Goal: Information Seeking & Learning: Learn about a topic

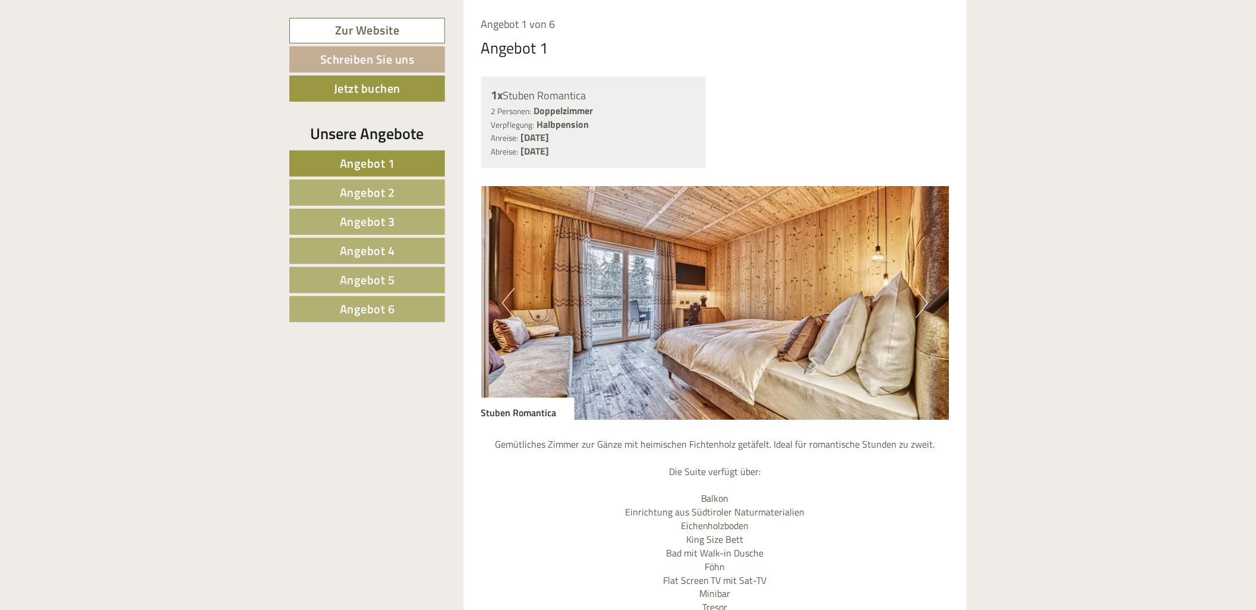
scroll to position [1056, 0]
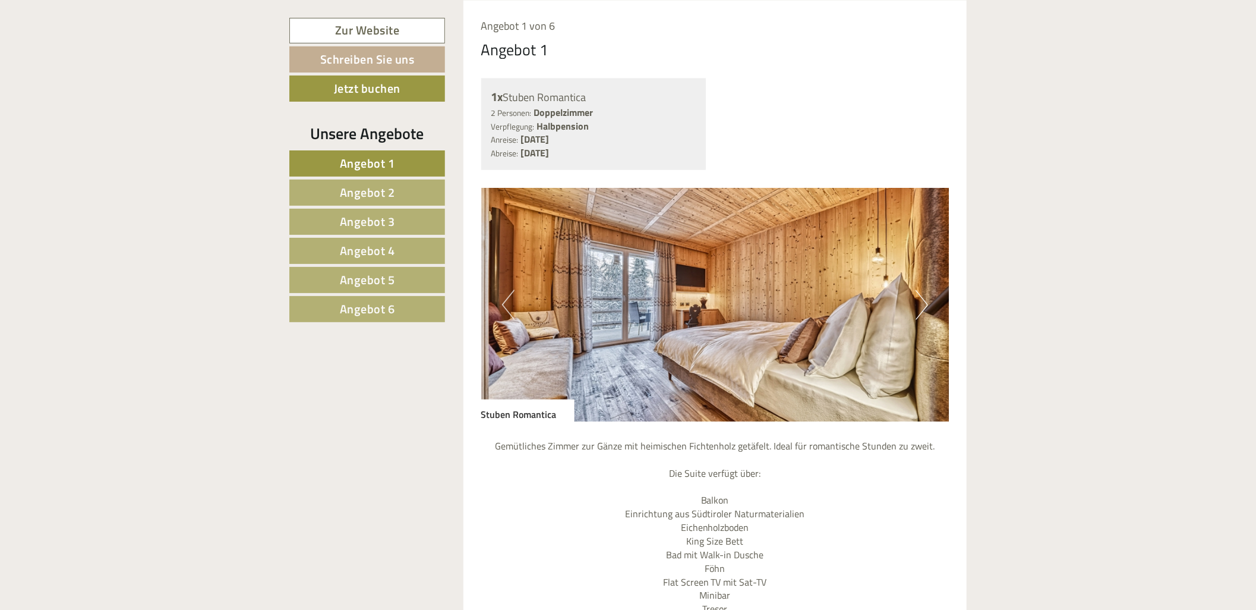
click at [399, 170] on link "Angebot 1" at bounding box center [367, 163] width 156 height 26
click at [393, 188] on span "Angebot 2" at bounding box center [367, 192] width 55 height 18
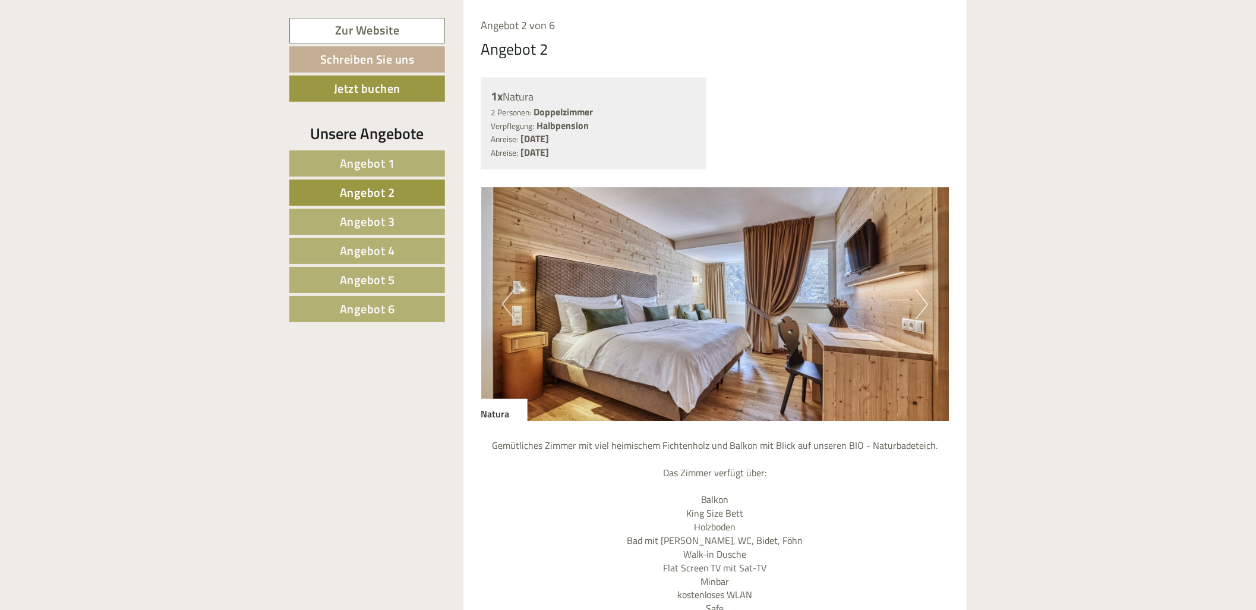
click at [388, 214] on span "Angebot 3" at bounding box center [367, 221] width 55 height 18
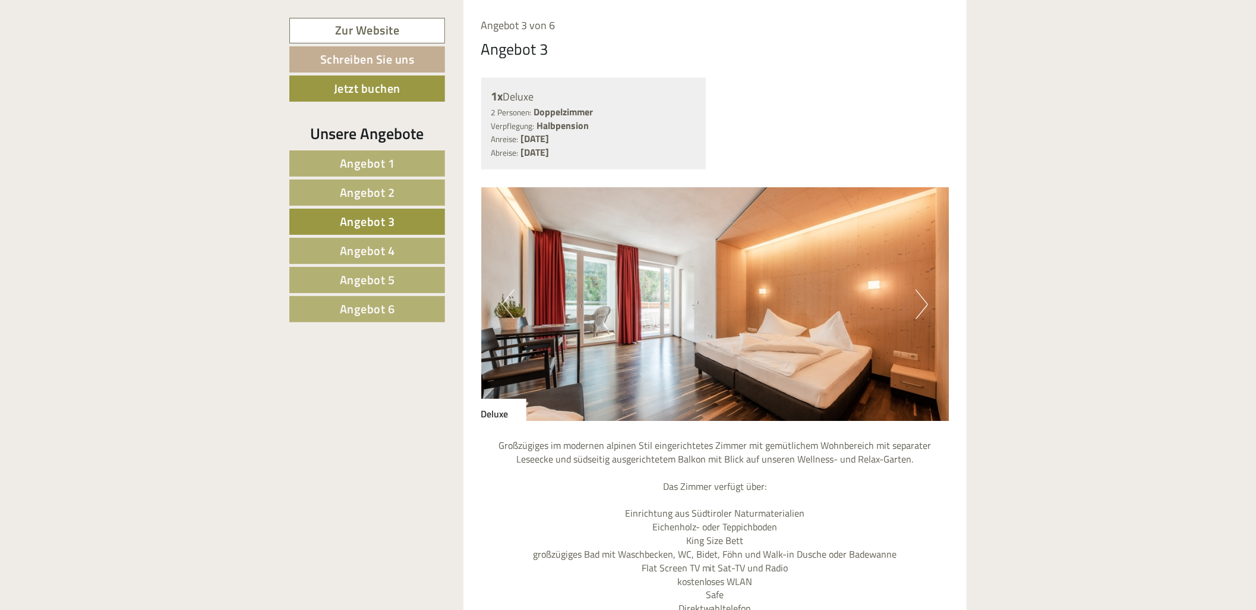
click at [384, 244] on span "Angebot 4" at bounding box center [367, 250] width 55 height 18
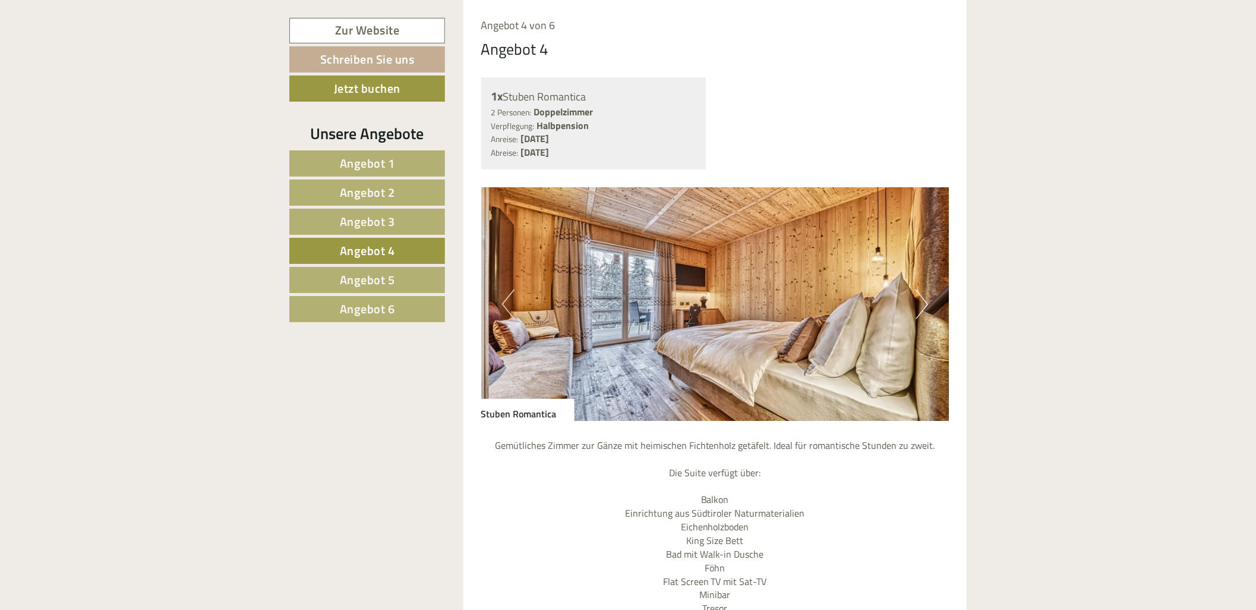
click at [380, 281] on span "Angebot 5" at bounding box center [367, 279] width 55 height 18
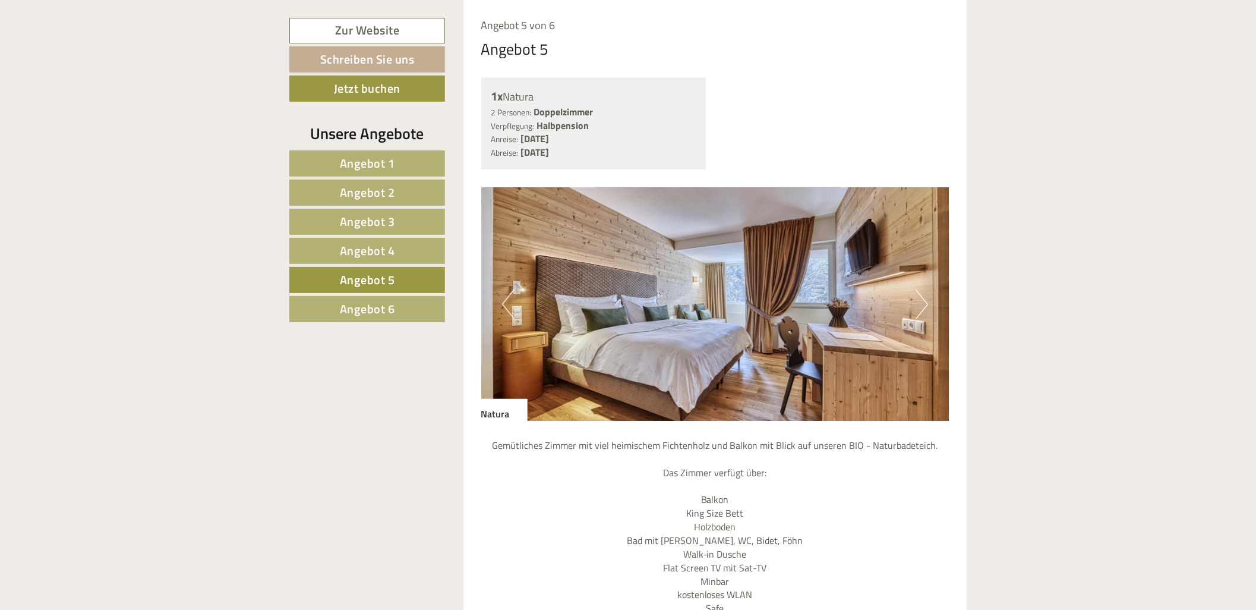
click at [371, 308] on span "Angebot 6" at bounding box center [367, 308] width 55 height 18
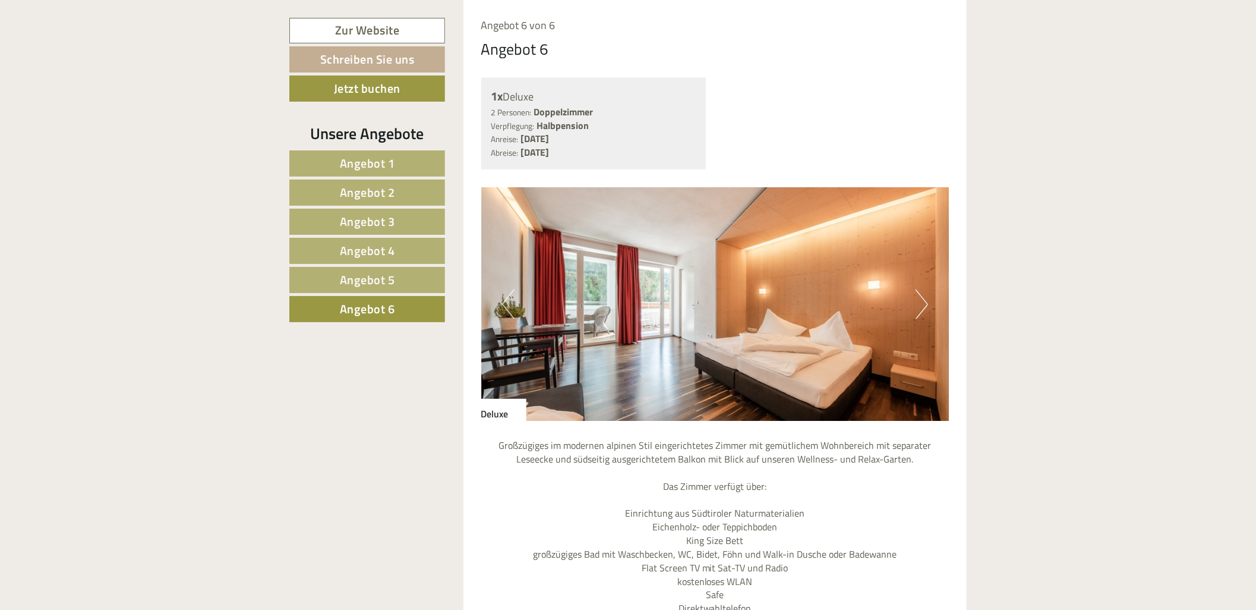
click at [381, 170] on span "Angebot 1" at bounding box center [367, 163] width 55 height 18
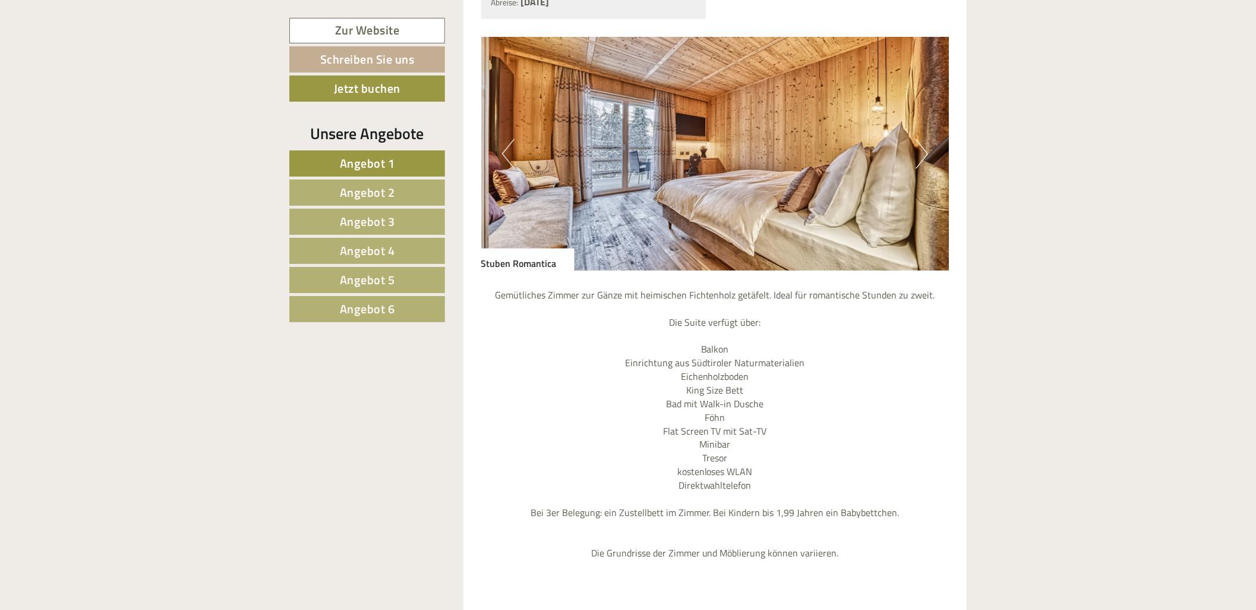
scroll to position [1189, 0]
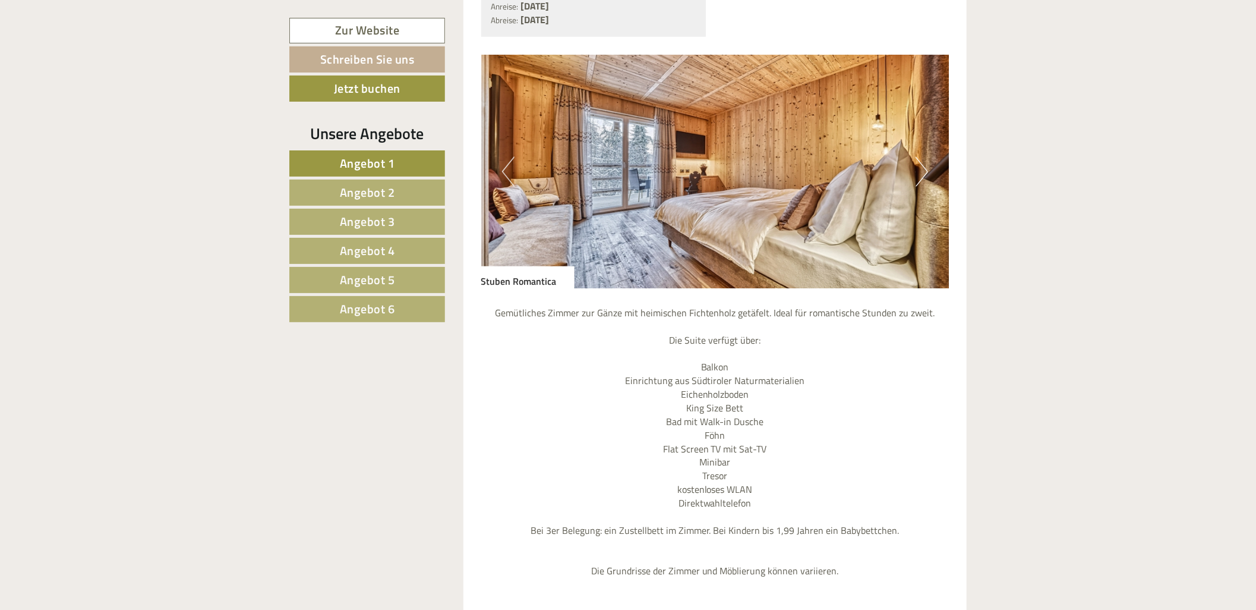
click at [915, 181] on button "Next" at bounding box center [921, 172] width 12 height 30
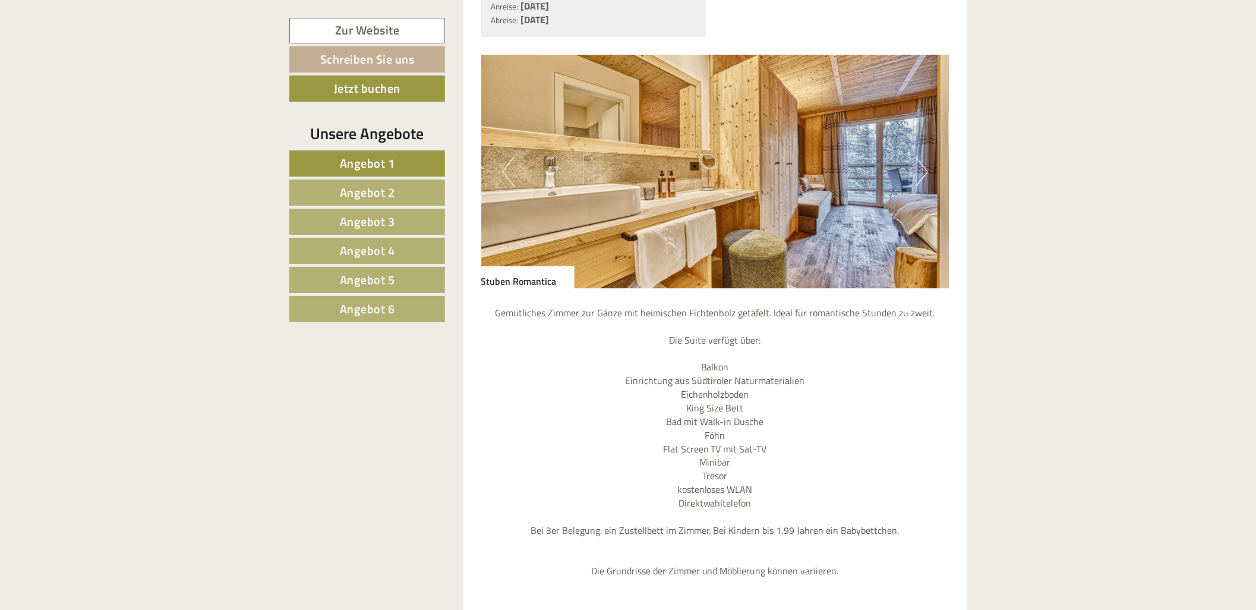
click at [915, 181] on button "Next" at bounding box center [921, 172] width 12 height 30
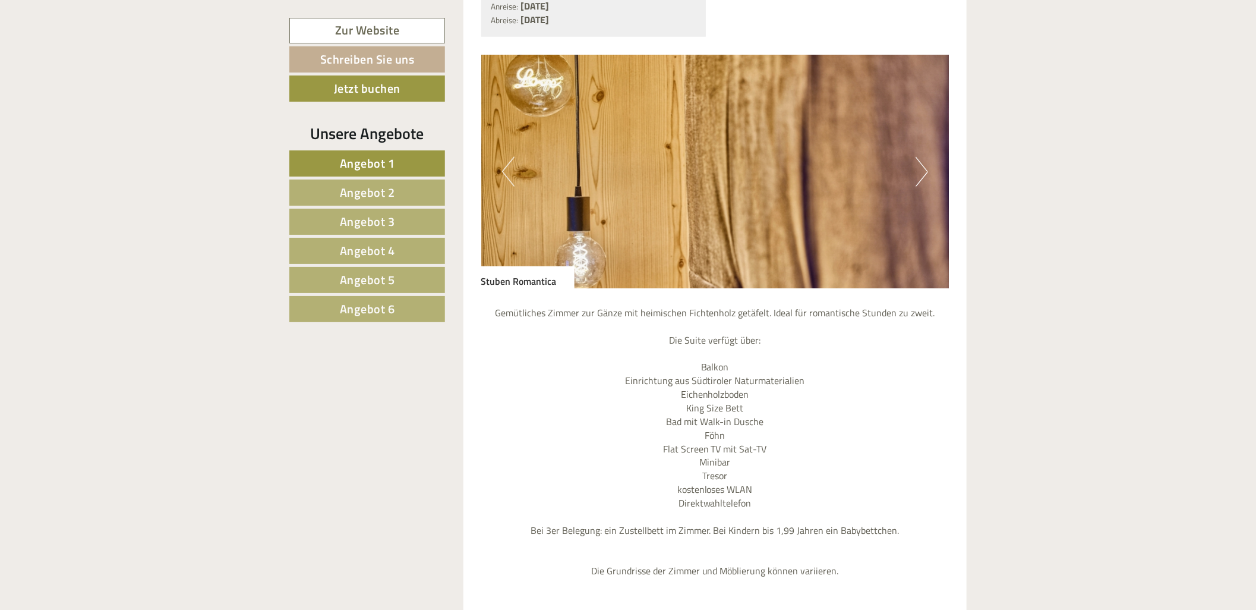
click at [915, 181] on button "Next" at bounding box center [921, 172] width 12 height 30
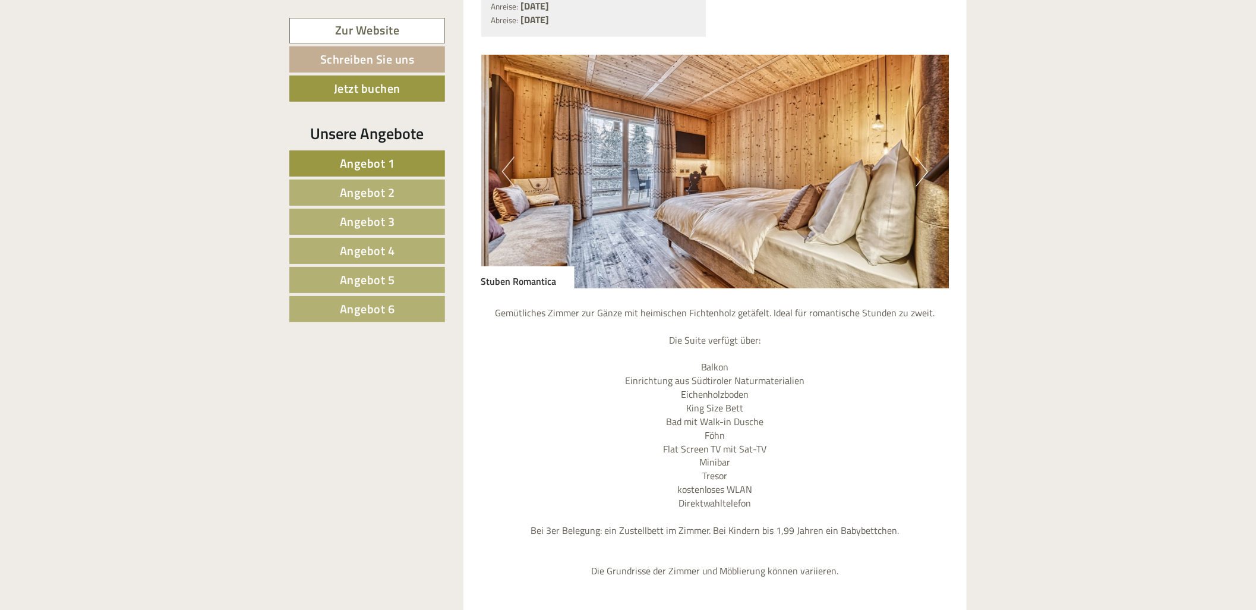
click at [915, 181] on button "Next" at bounding box center [921, 172] width 12 height 30
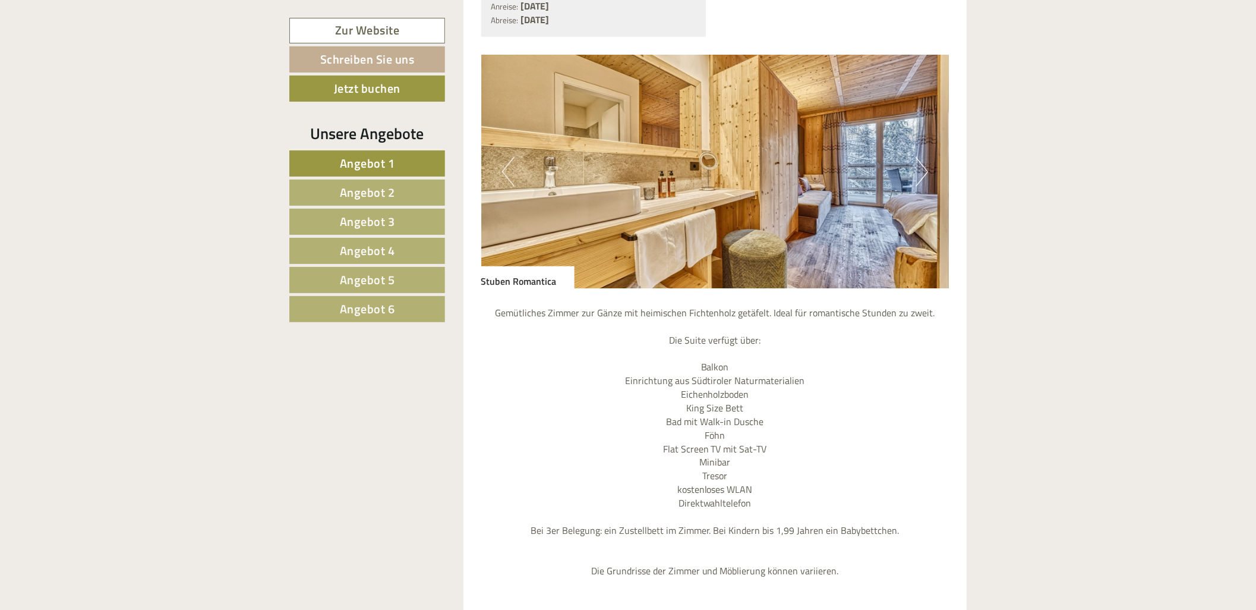
click at [915, 181] on button "Next" at bounding box center [921, 172] width 12 height 30
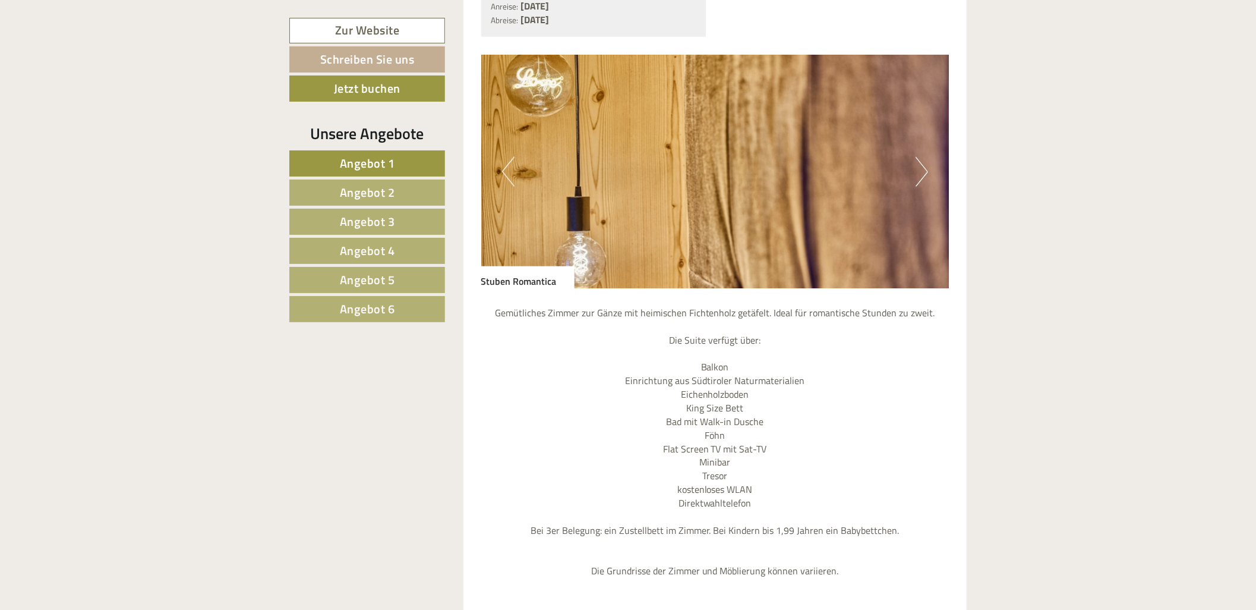
click at [384, 185] on span "Angebot 2" at bounding box center [367, 192] width 55 height 18
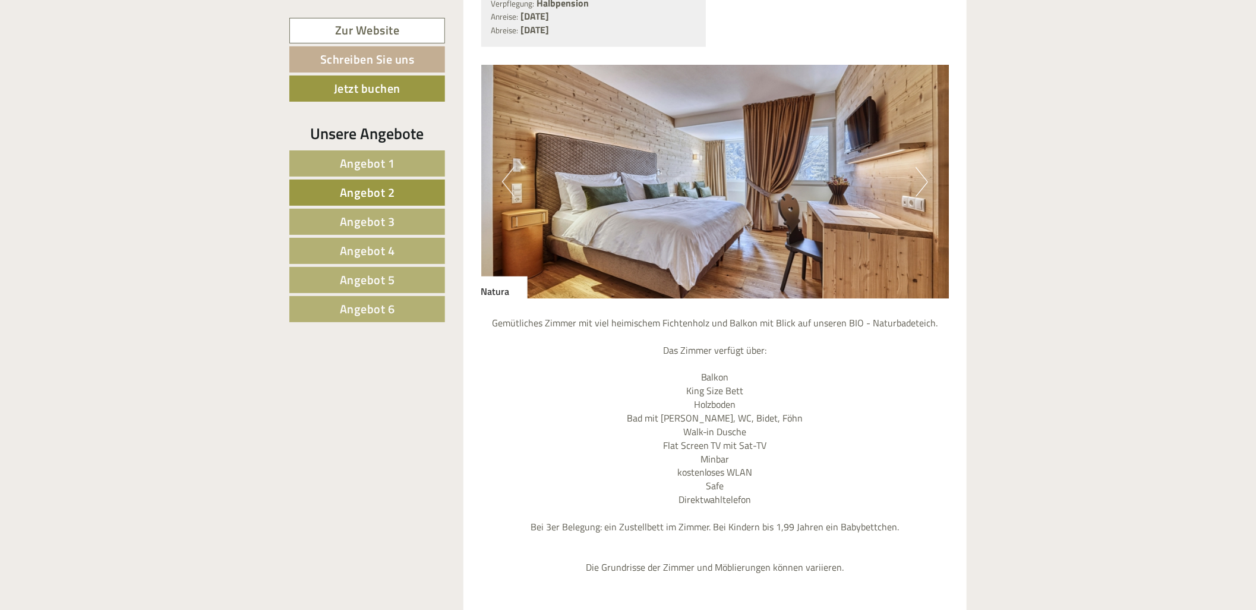
scroll to position [1123, 0]
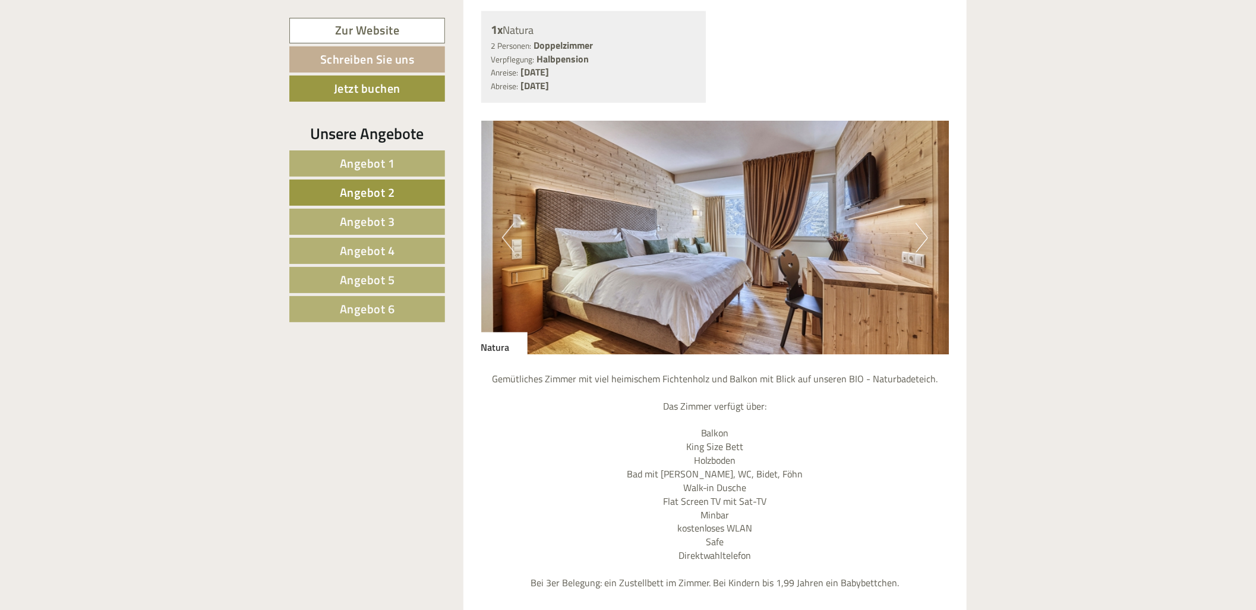
click at [917, 247] on button "Next" at bounding box center [921, 238] width 12 height 30
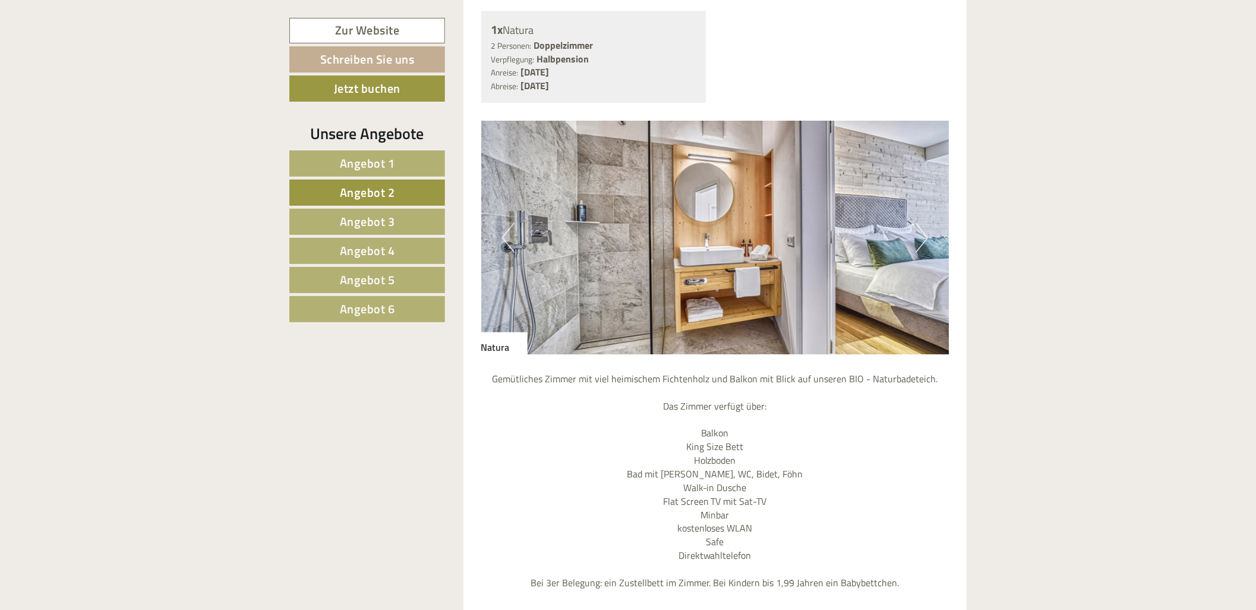
click at [917, 247] on button "Next" at bounding box center [921, 238] width 12 height 30
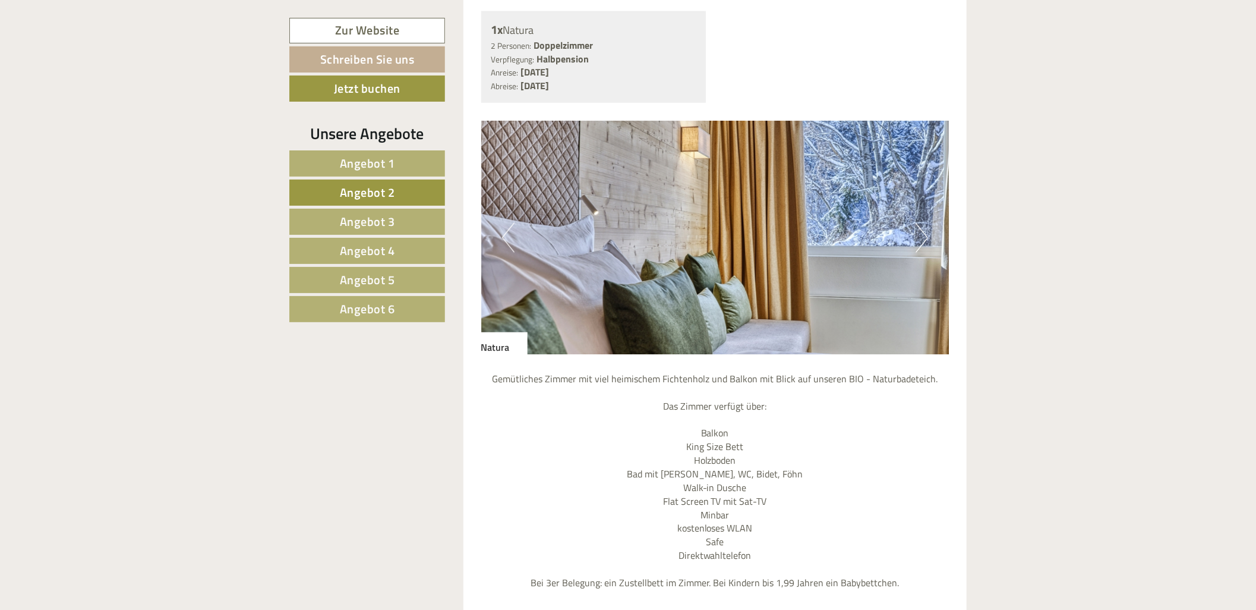
click at [917, 247] on button "Next" at bounding box center [921, 238] width 12 height 30
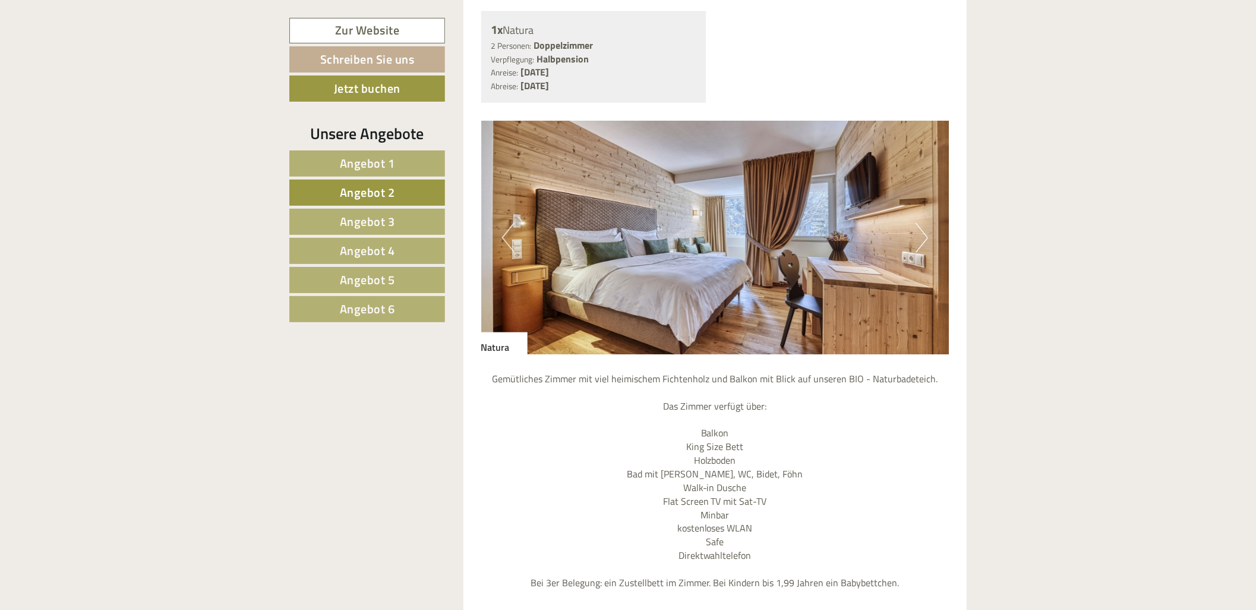
click at [411, 229] on link "Angebot 3" at bounding box center [367, 222] width 156 height 26
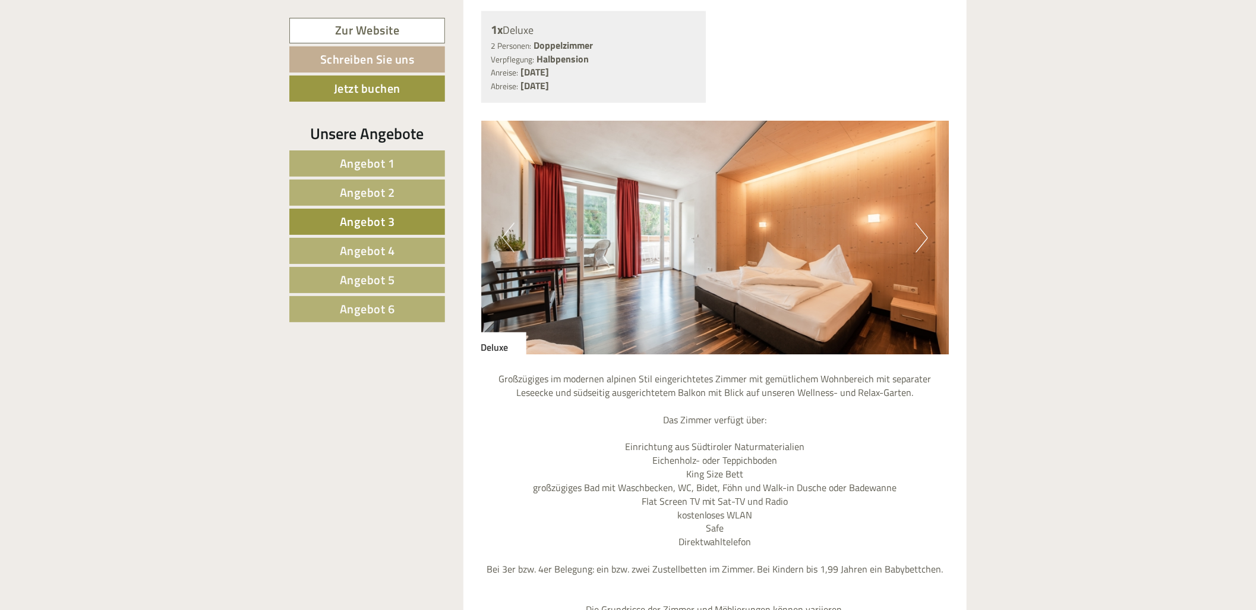
click at [918, 229] on button "Next" at bounding box center [921, 238] width 12 height 30
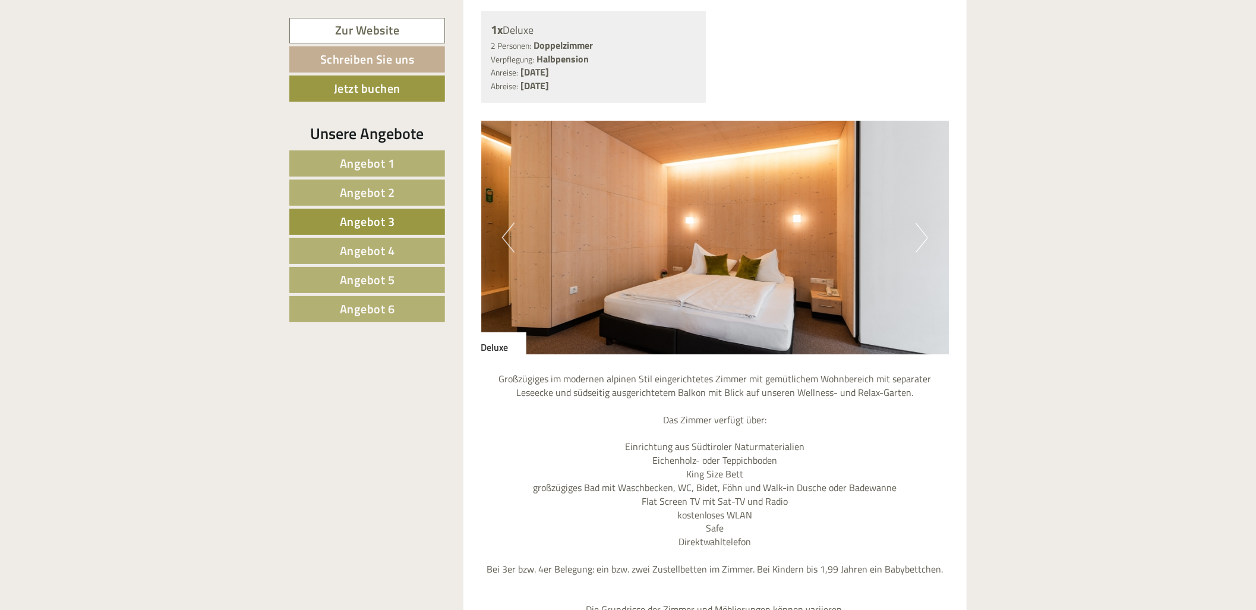
click at [918, 229] on button "Next" at bounding box center [921, 238] width 12 height 30
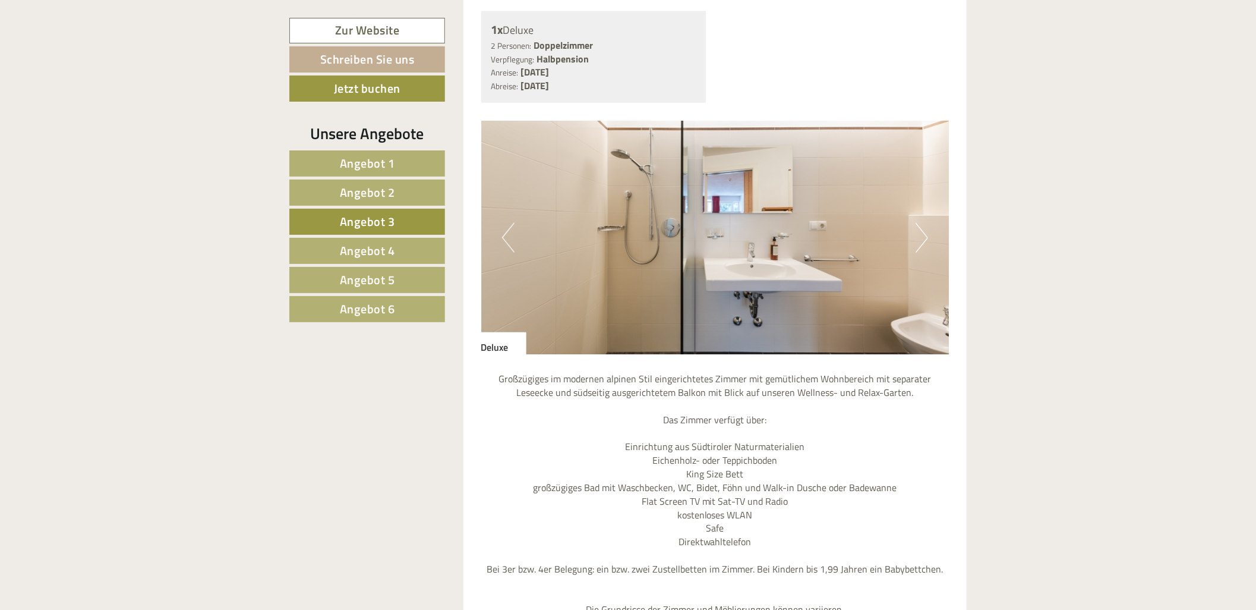
click at [918, 229] on button "Next" at bounding box center [921, 238] width 12 height 30
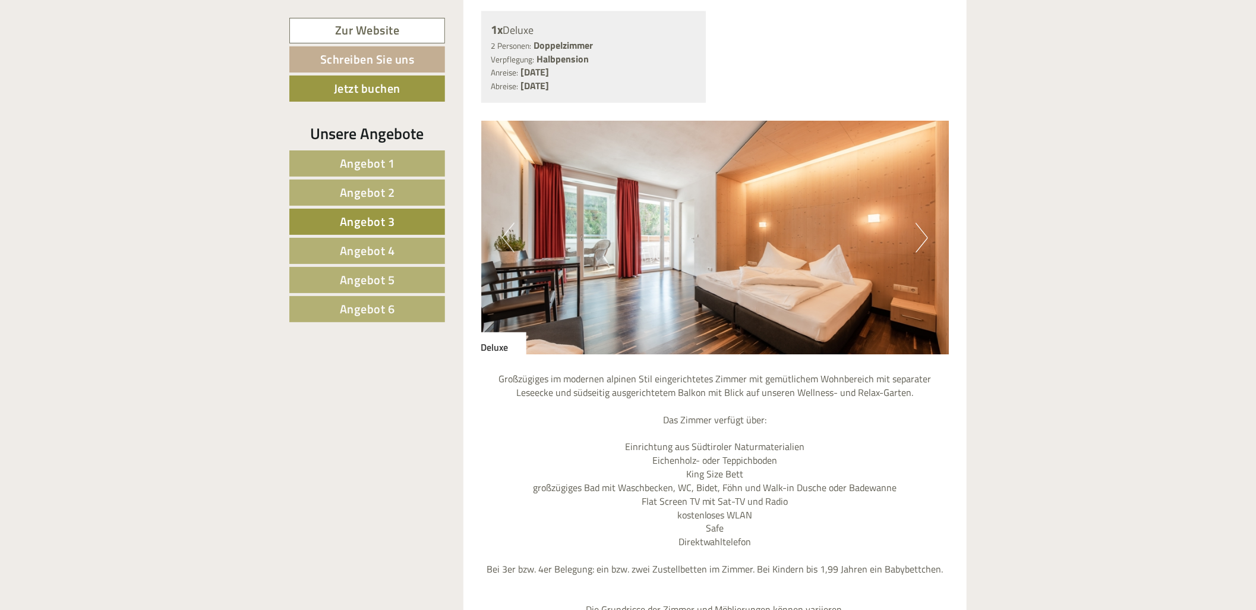
click at [373, 257] on span "Angebot 4" at bounding box center [367, 250] width 55 height 18
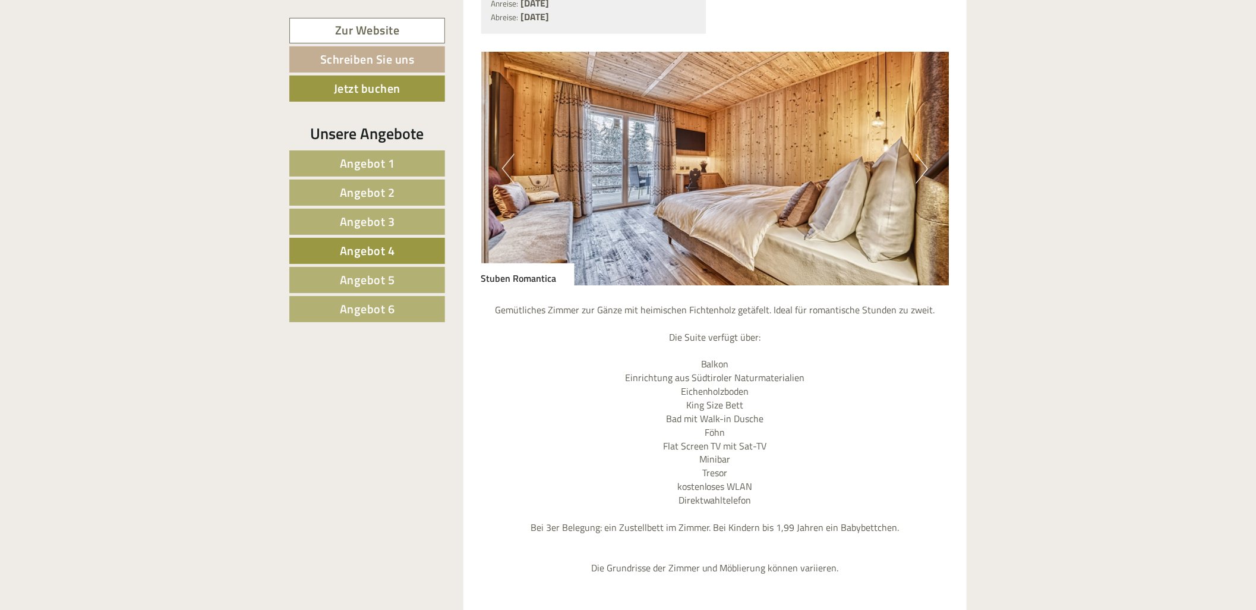
scroll to position [1189, 0]
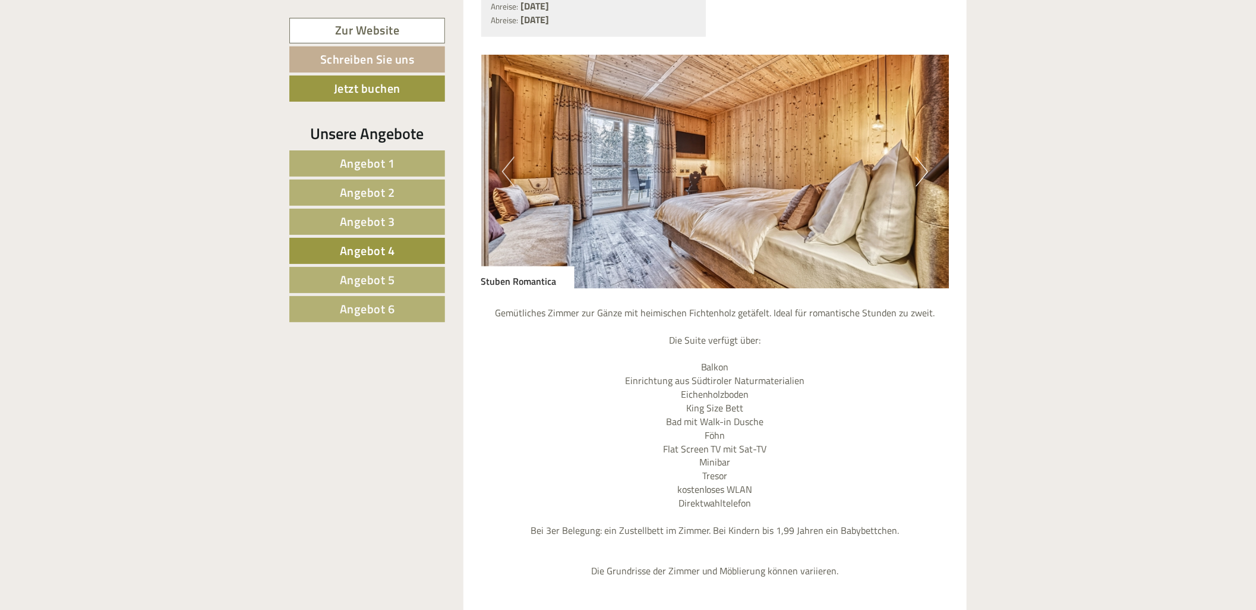
click at [928, 180] on img at bounding box center [715, 172] width 468 height 234
click at [923, 173] on button "Next" at bounding box center [921, 172] width 12 height 30
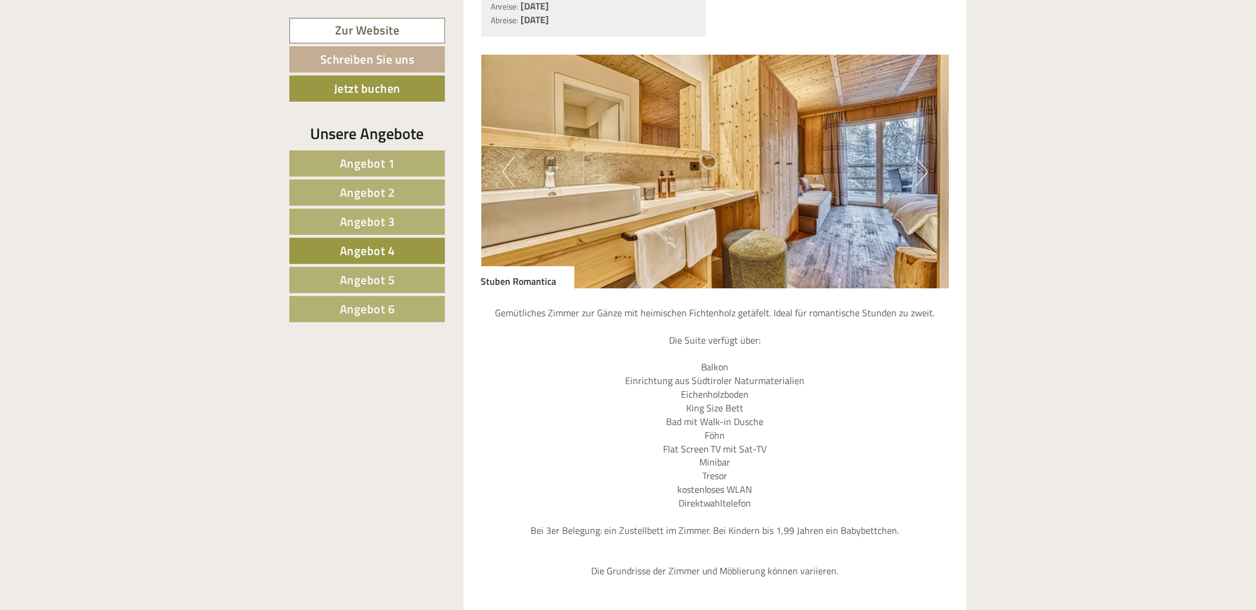
click at [923, 173] on button "Next" at bounding box center [921, 172] width 12 height 30
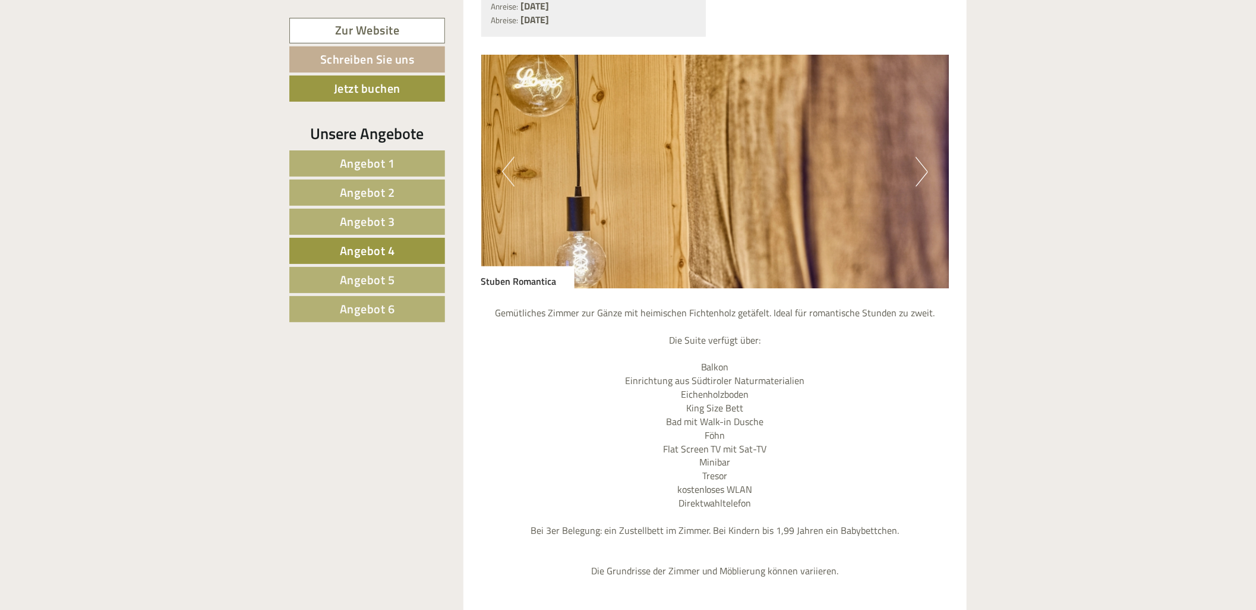
click at [402, 286] on link "Angebot 5" at bounding box center [367, 280] width 156 height 26
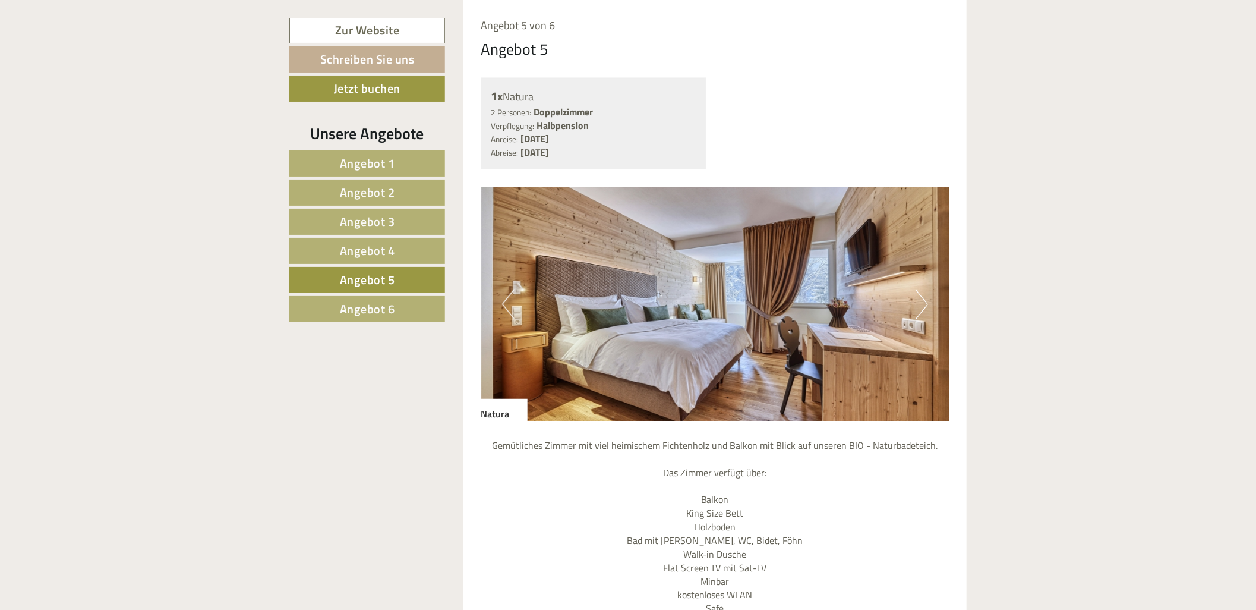
click at [905, 290] on img at bounding box center [715, 304] width 468 height 234
click at [917, 295] on button "Next" at bounding box center [921, 304] width 12 height 30
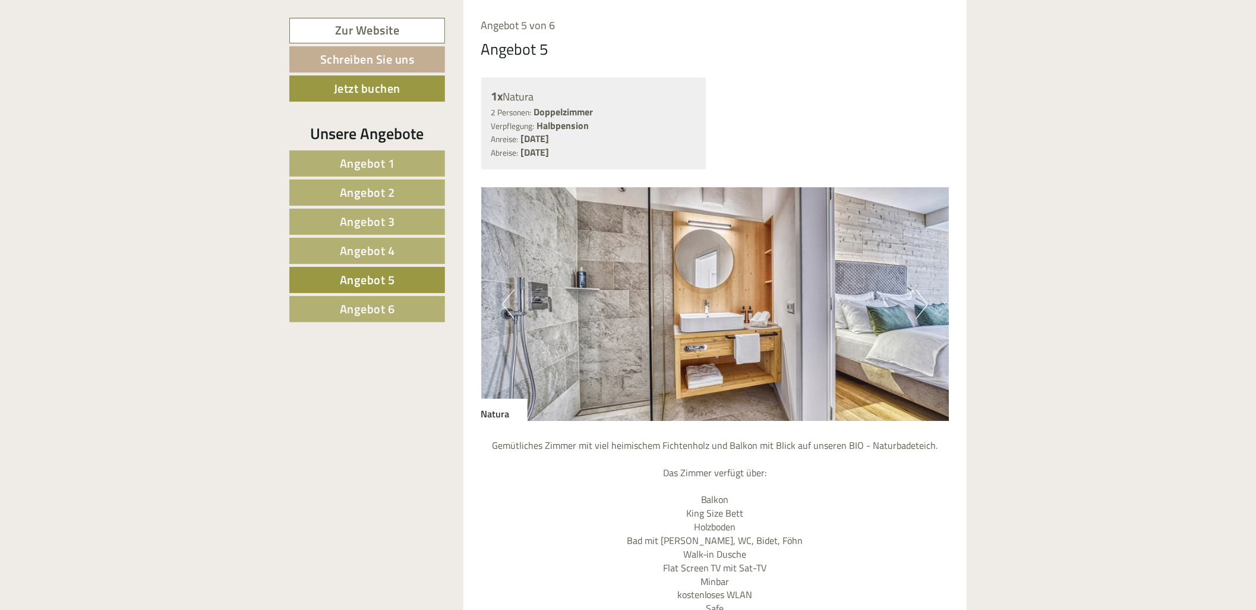
click at [917, 295] on button "Next" at bounding box center [921, 304] width 12 height 30
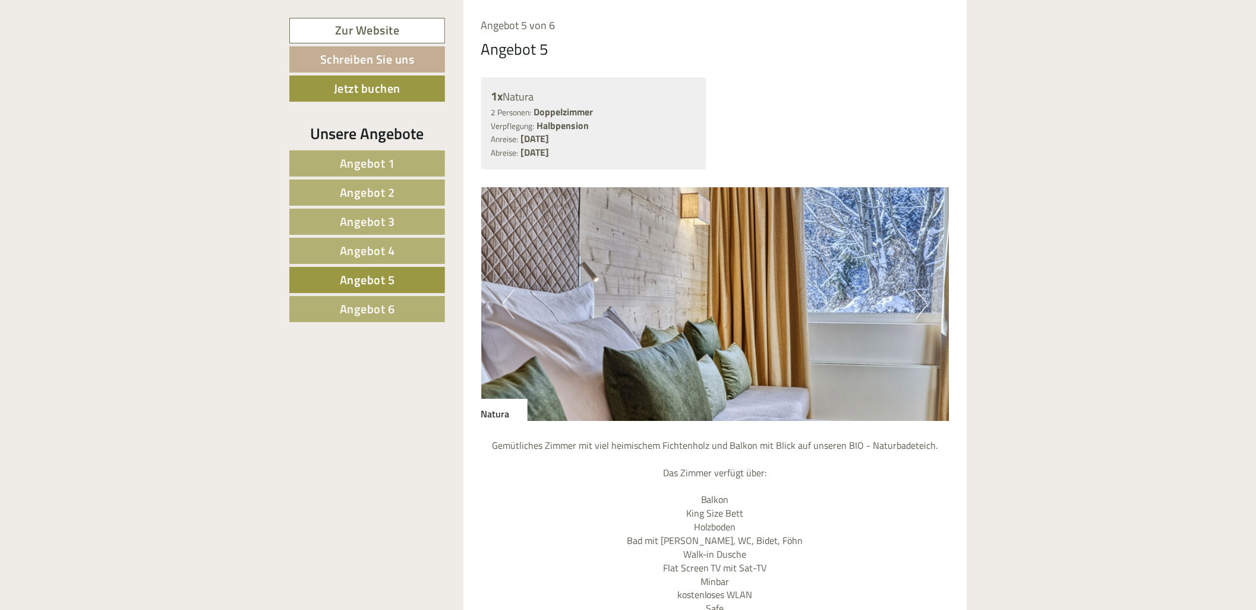
click at [390, 310] on span "Angebot 6" at bounding box center [367, 308] width 55 height 18
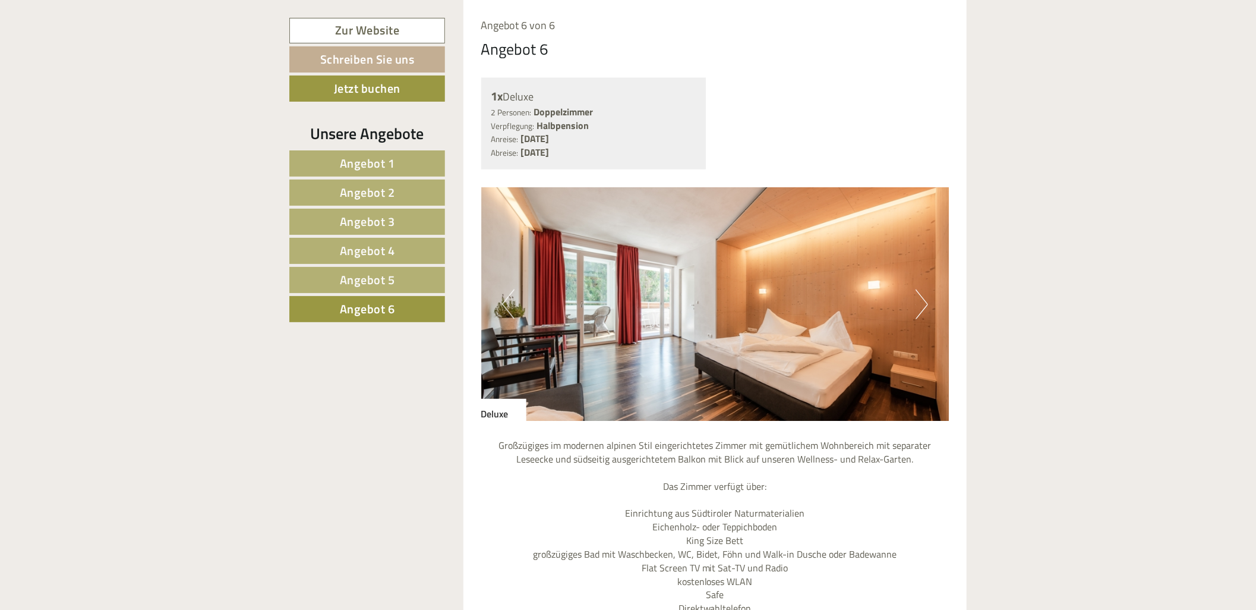
click at [336, 157] on link "Angebot 1" at bounding box center [367, 163] width 156 height 26
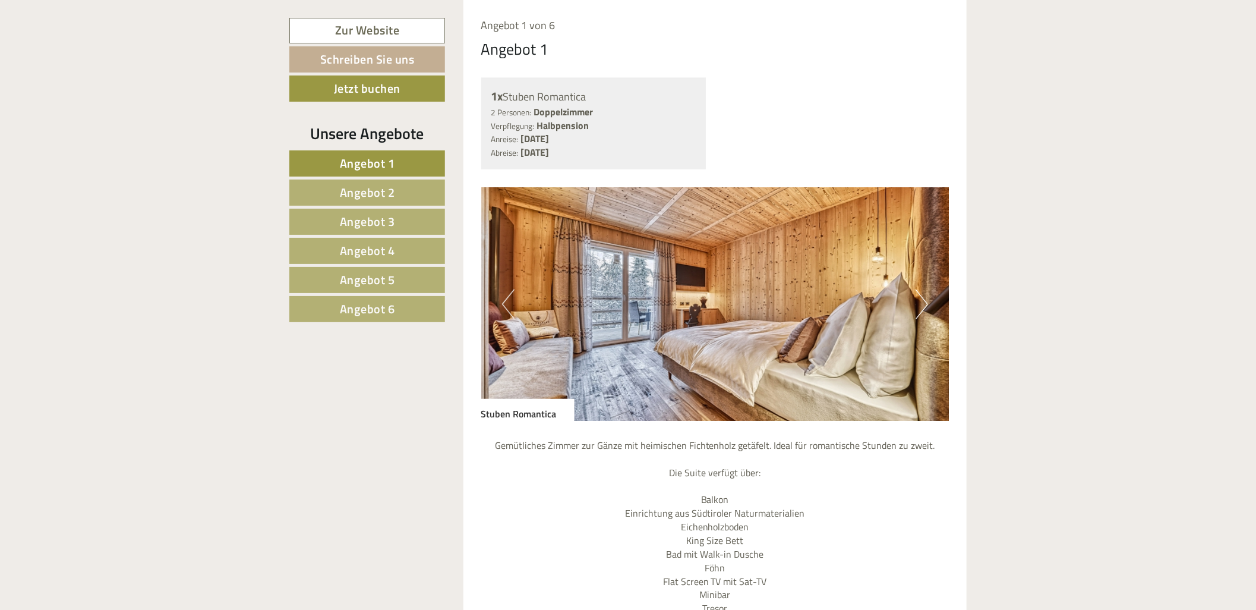
click at [355, 186] on span "Angebot 2" at bounding box center [367, 192] width 55 height 18
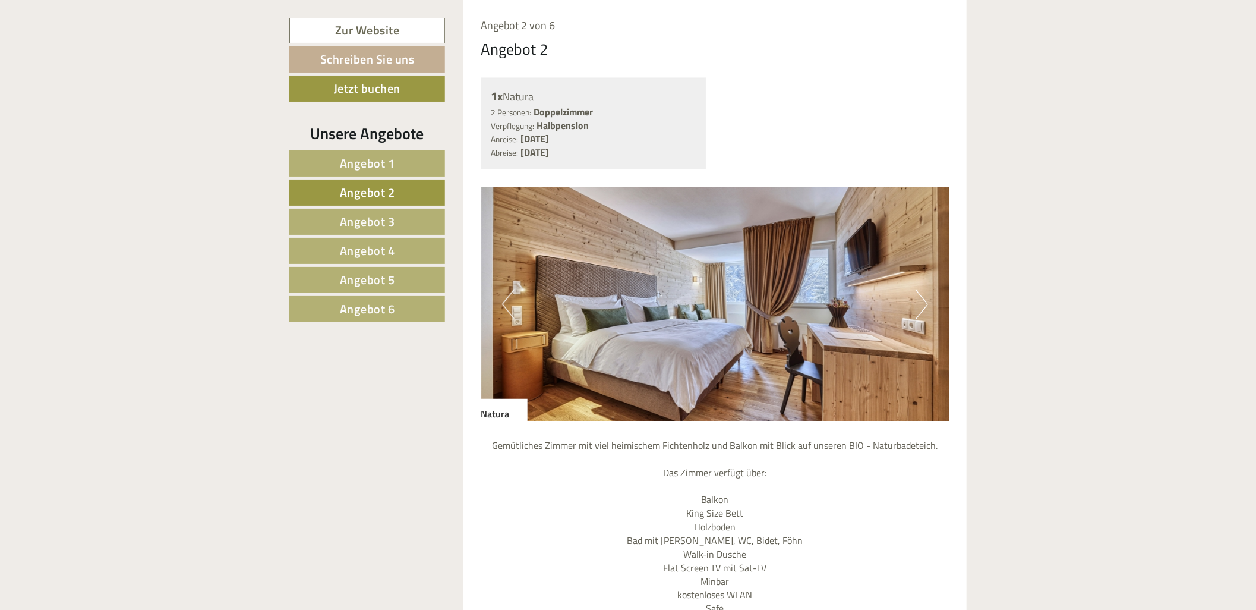
click at [398, 231] on link "Angebot 3" at bounding box center [367, 222] width 156 height 26
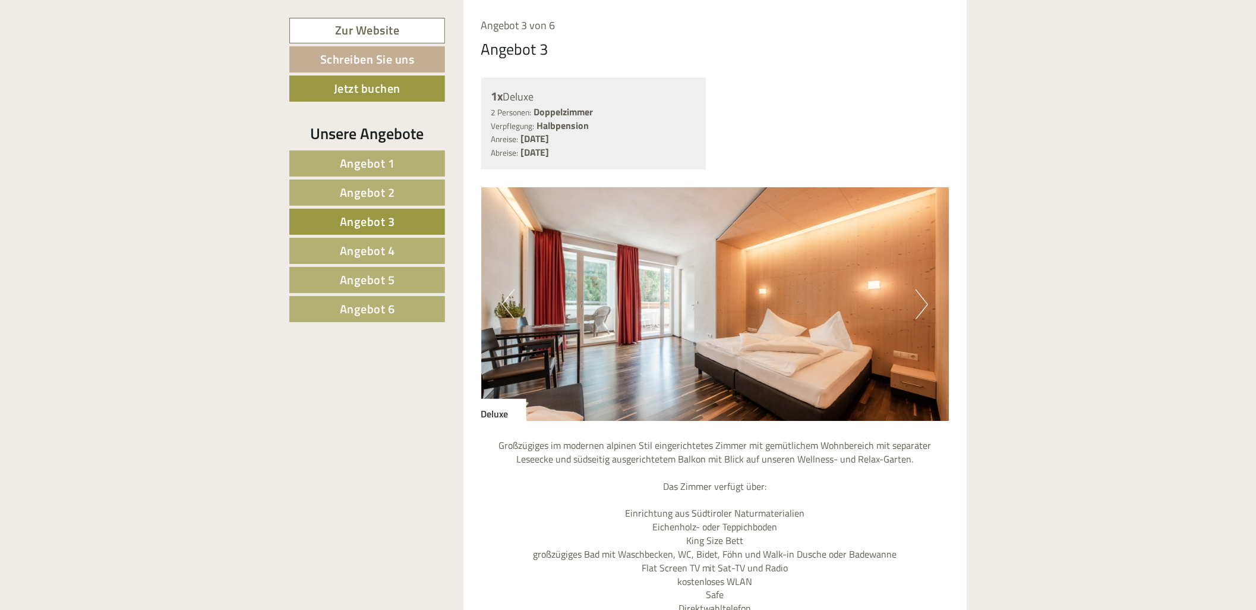
click at [609, 323] on img at bounding box center [715, 304] width 468 height 234
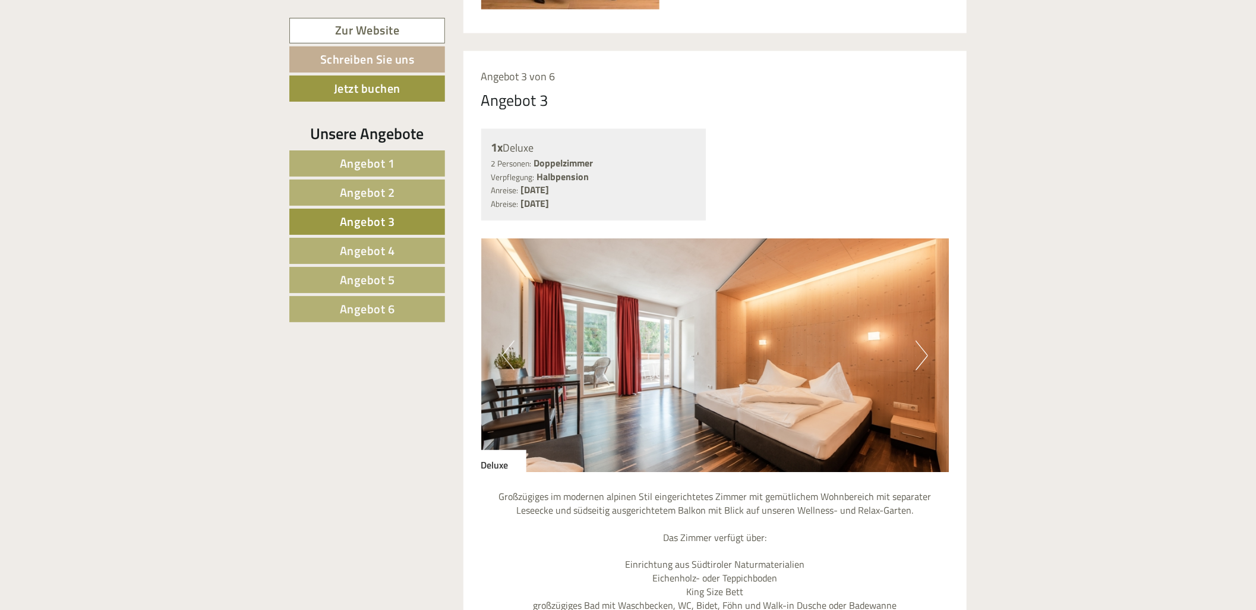
scroll to position [990, 0]
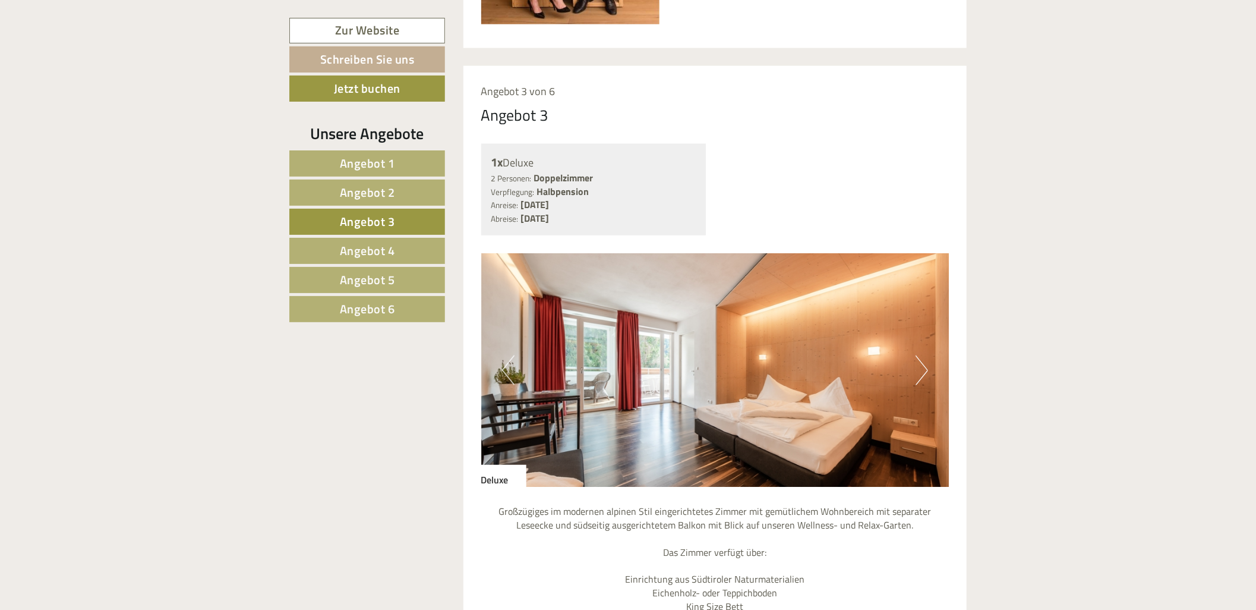
click at [927, 371] on button "Next" at bounding box center [921, 370] width 12 height 30
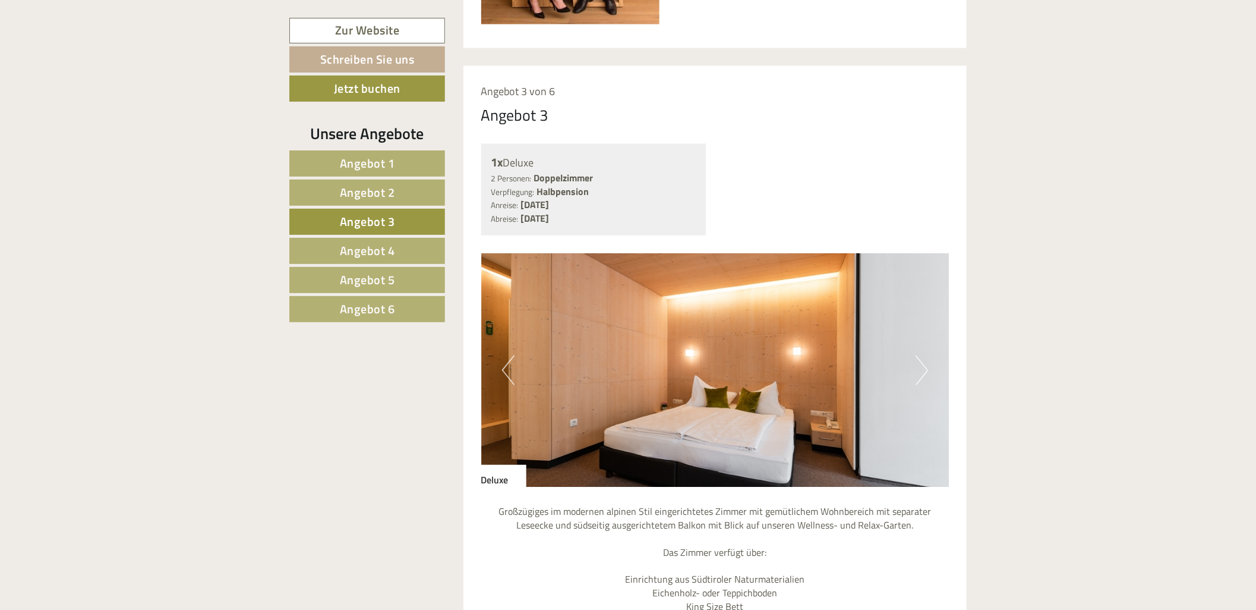
click at [927, 371] on button "Next" at bounding box center [921, 370] width 12 height 30
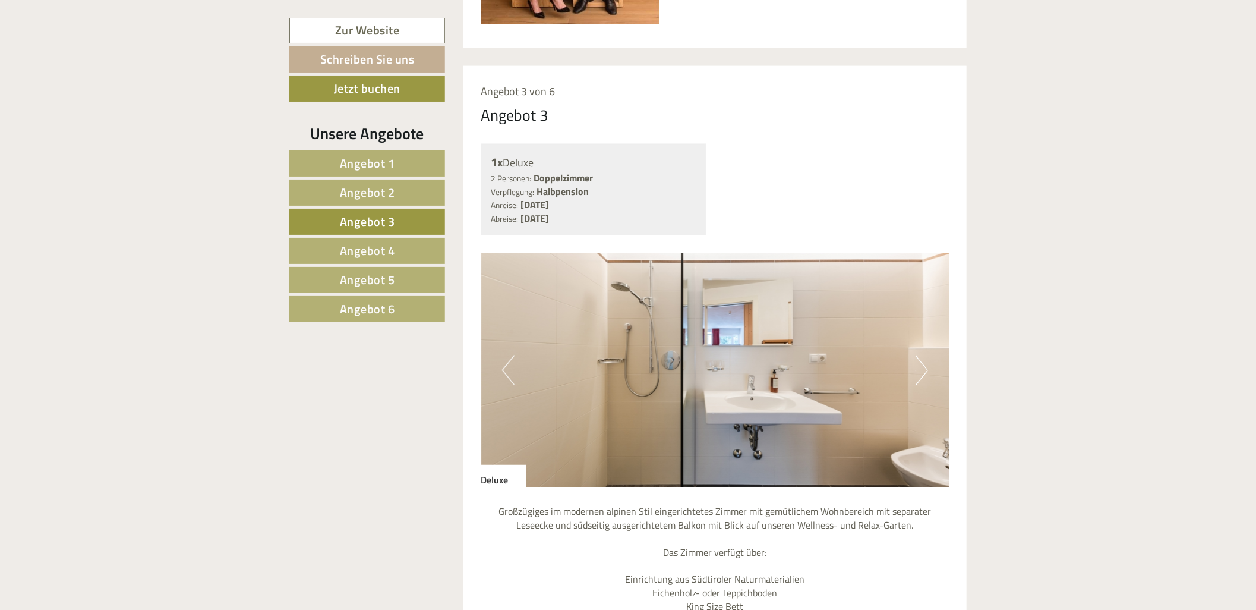
click at [927, 371] on button "Next" at bounding box center [921, 370] width 12 height 30
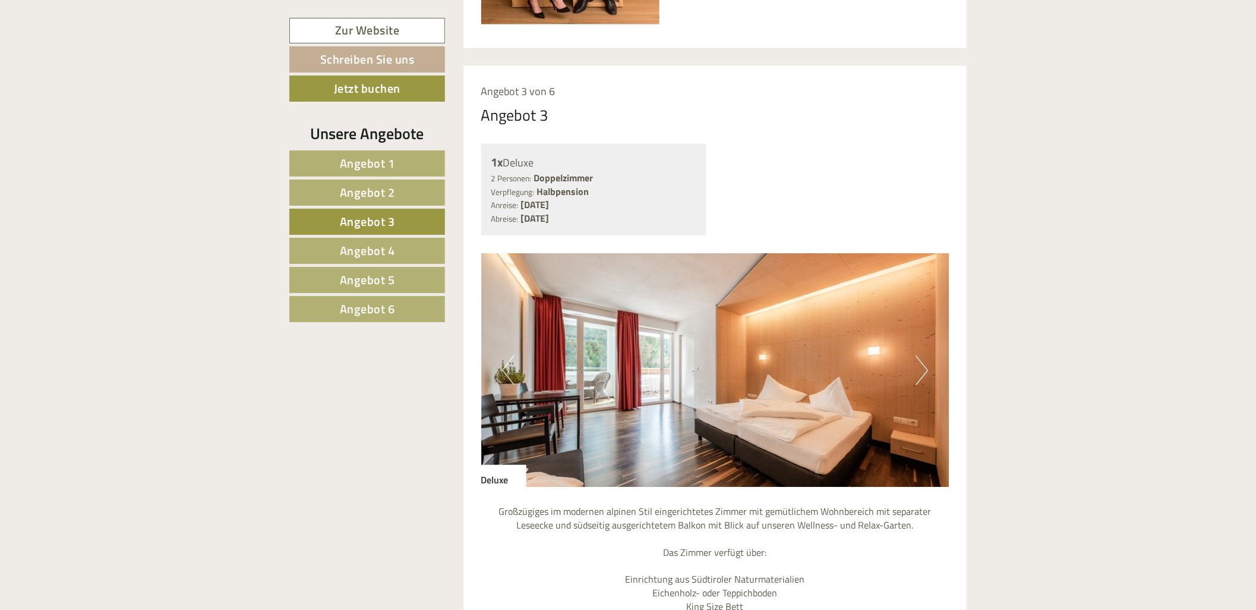
click at [929, 368] on img at bounding box center [715, 370] width 468 height 234
click at [919, 370] on button "Next" at bounding box center [921, 370] width 12 height 30
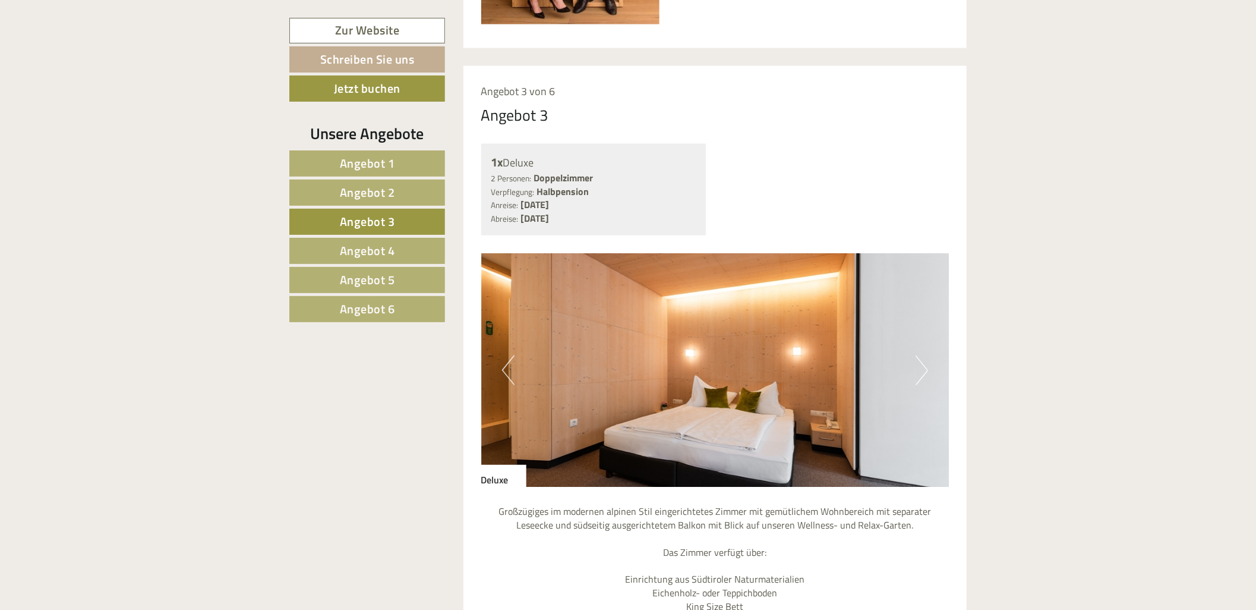
click at [918, 369] on button "Next" at bounding box center [921, 370] width 12 height 30
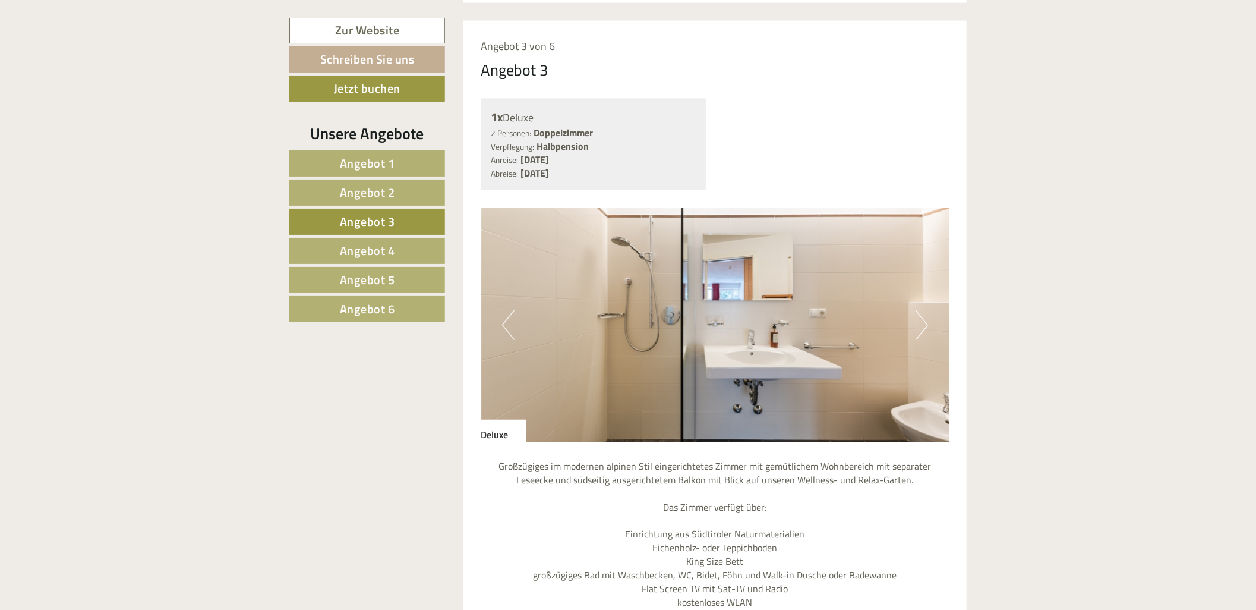
scroll to position [1056, 0]
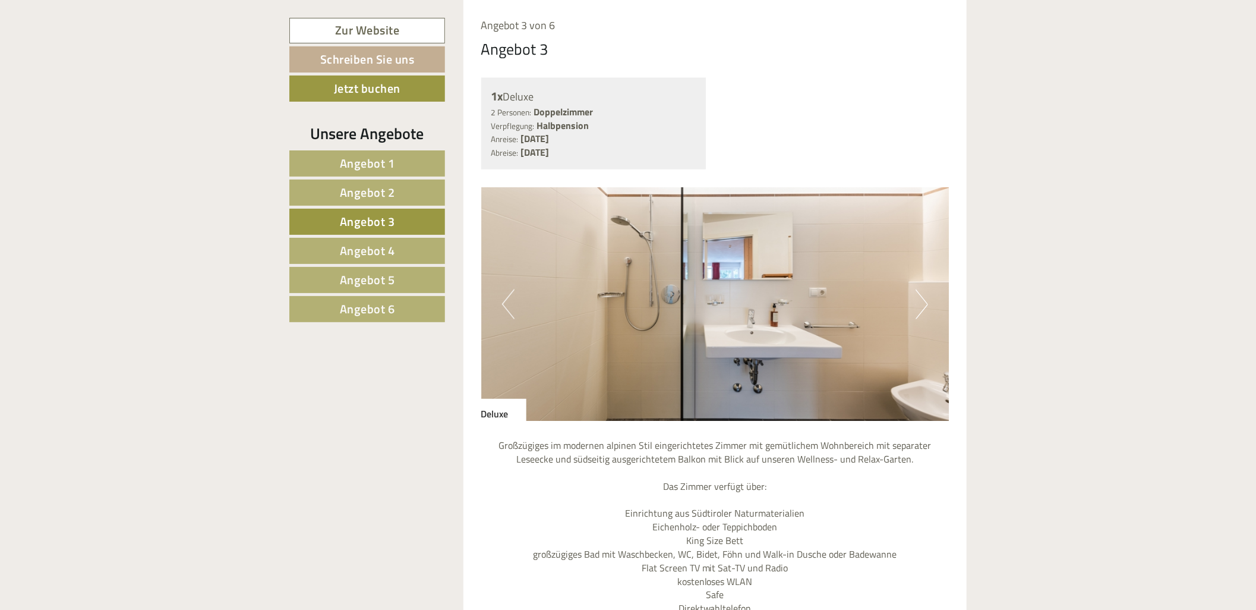
click at [915, 311] on button "Next" at bounding box center [921, 304] width 12 height 30
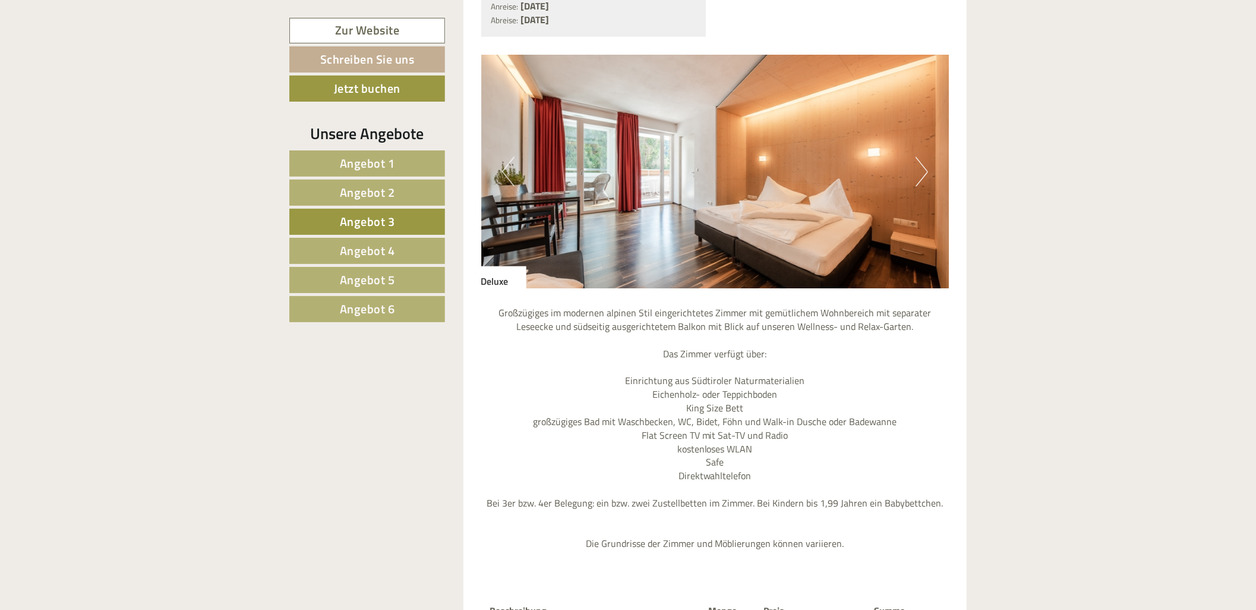
scroll to position [1123, 0]
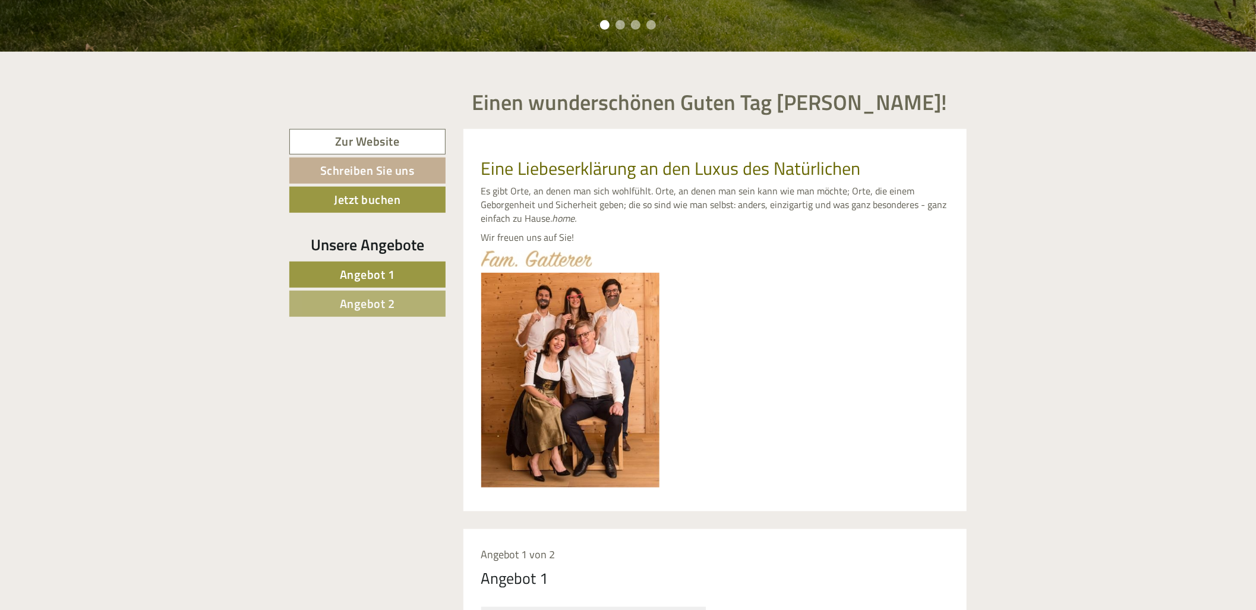
click at [416, 278] on link "Angebot 1" at bounding box center [367, 274] width 156 height 26
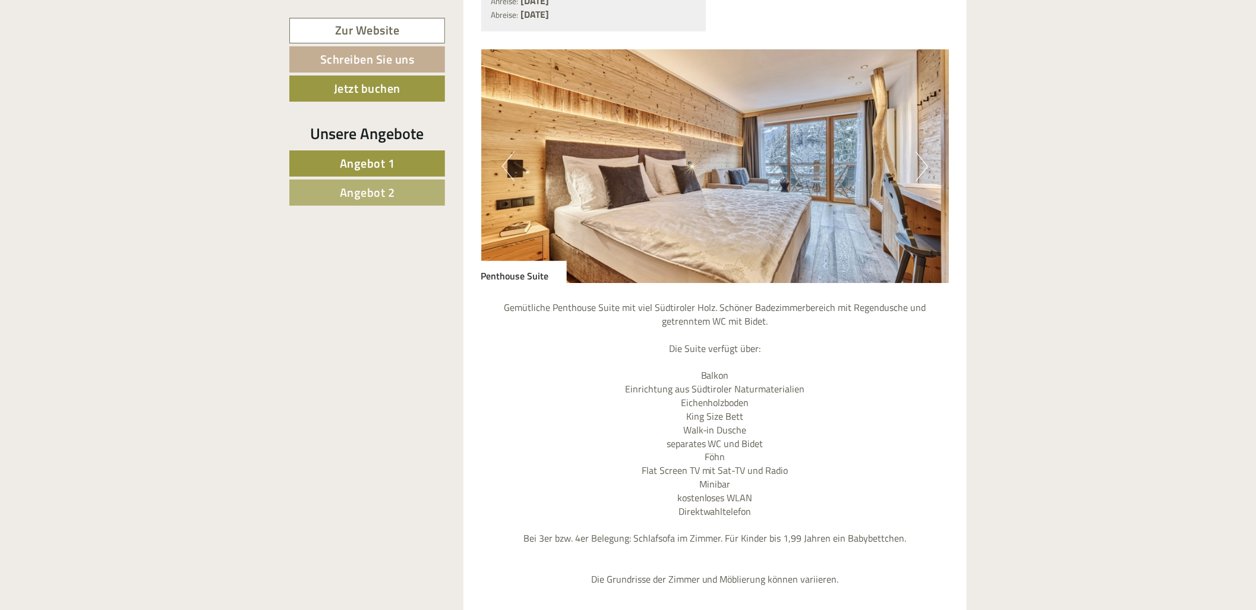
scroll to position [1189, 0]
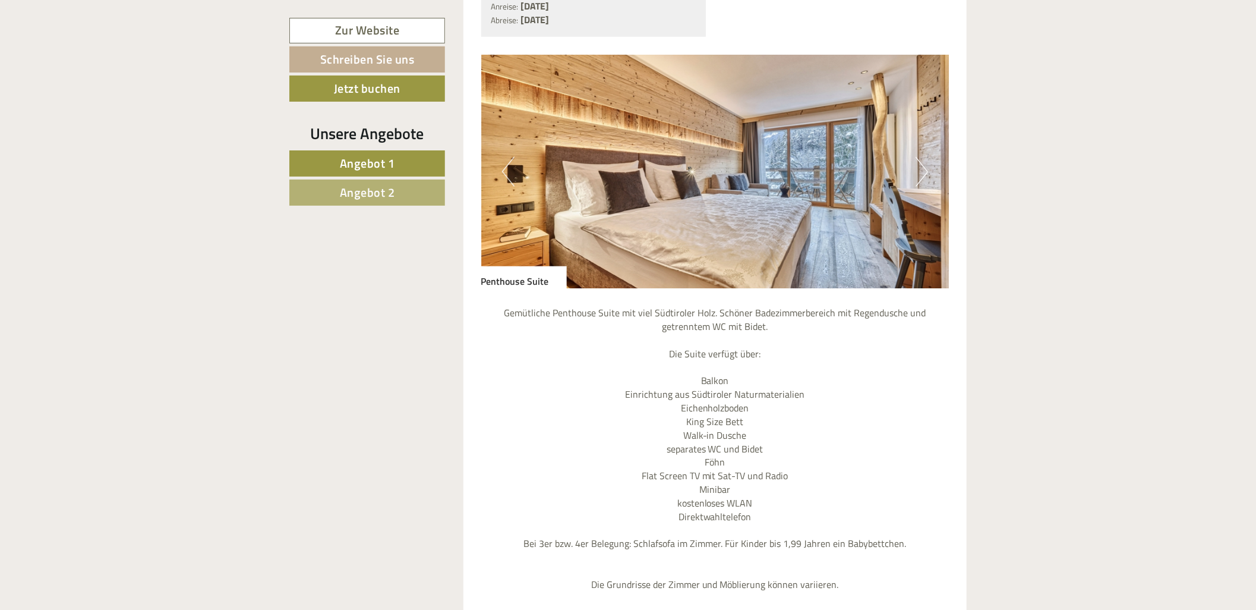
click at [927, 162] on button "Next" at bounding box center [921, 172] width 12 height 30
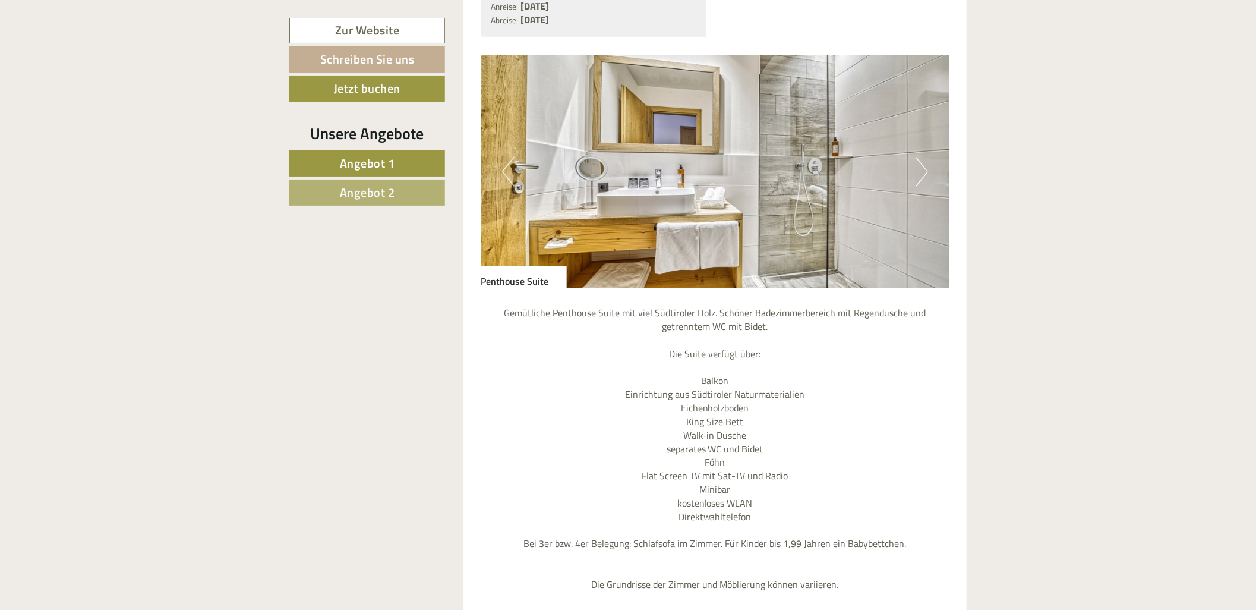
click at [926, 164] on button "Next" at bounding box center [921, 172] width 12 height 30
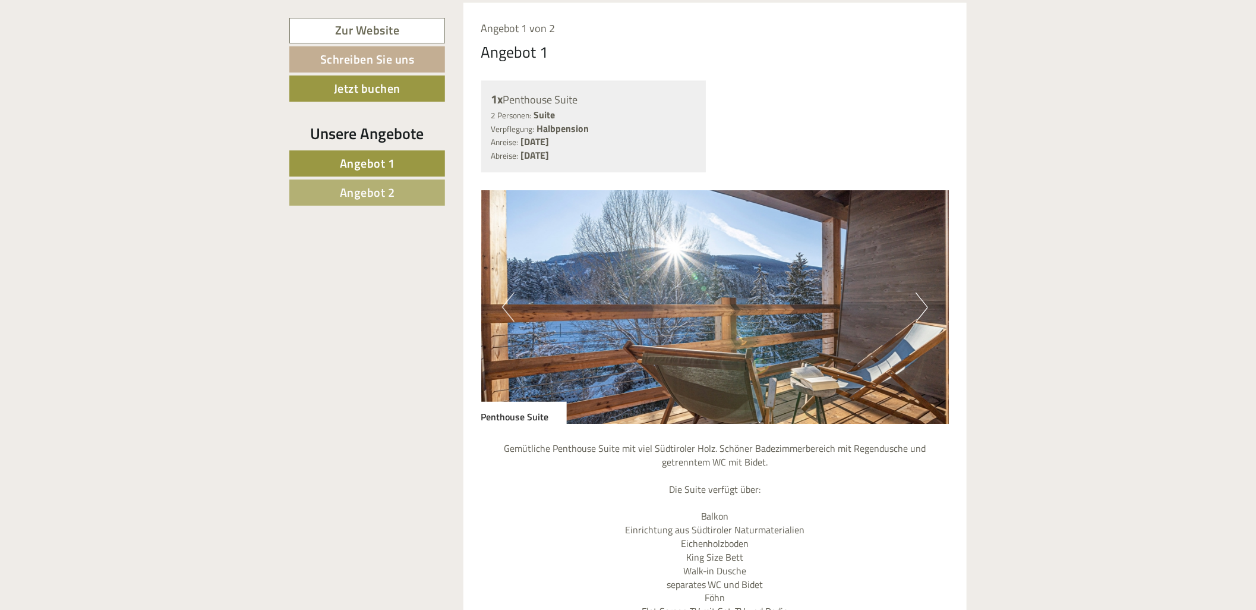
scroll to position [1056, 0]
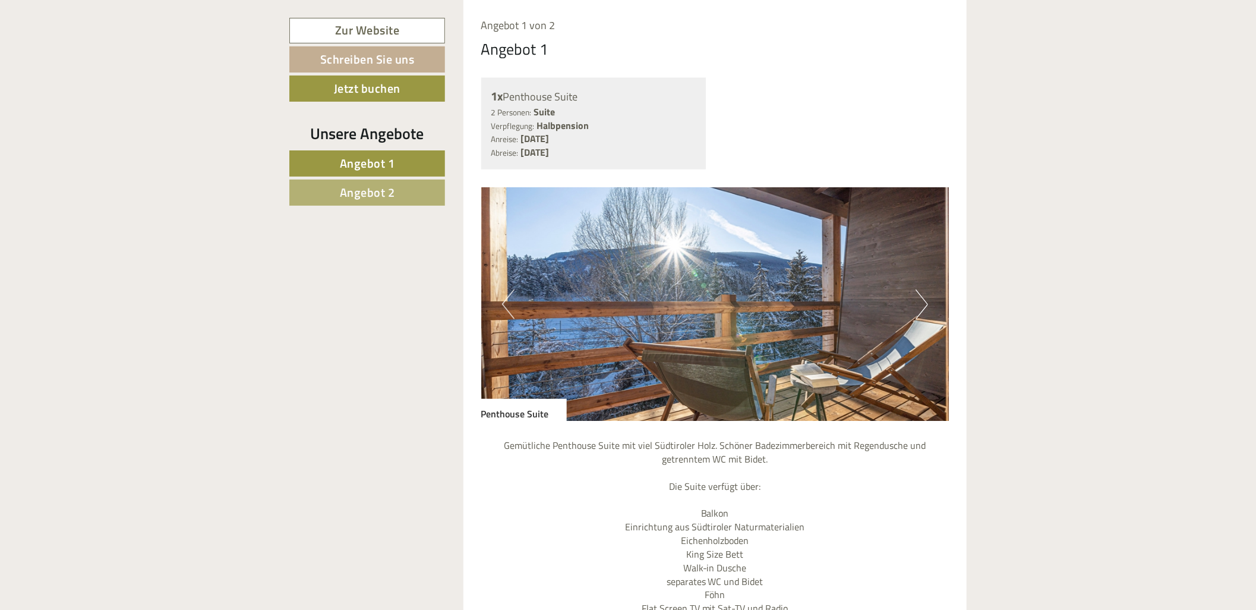
click at [920, 305] on button "Next" at bounding box center [921, 304] width 12 height 30
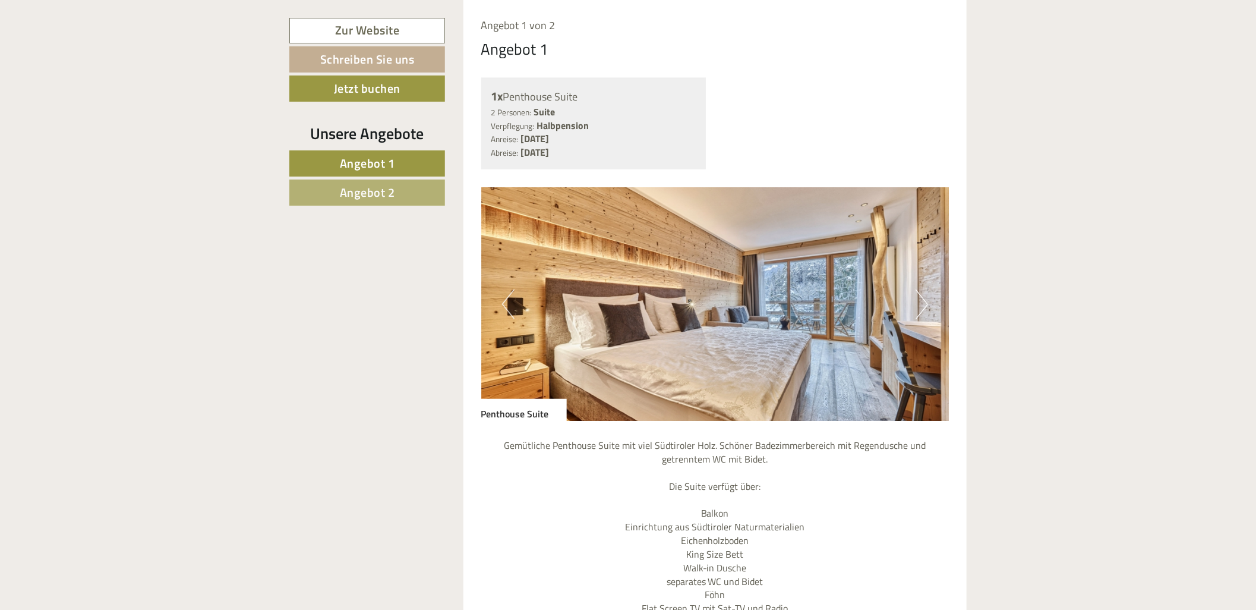
click at [920, 305] on button "Next" at bounding box center [921, 304] width 12 height 30
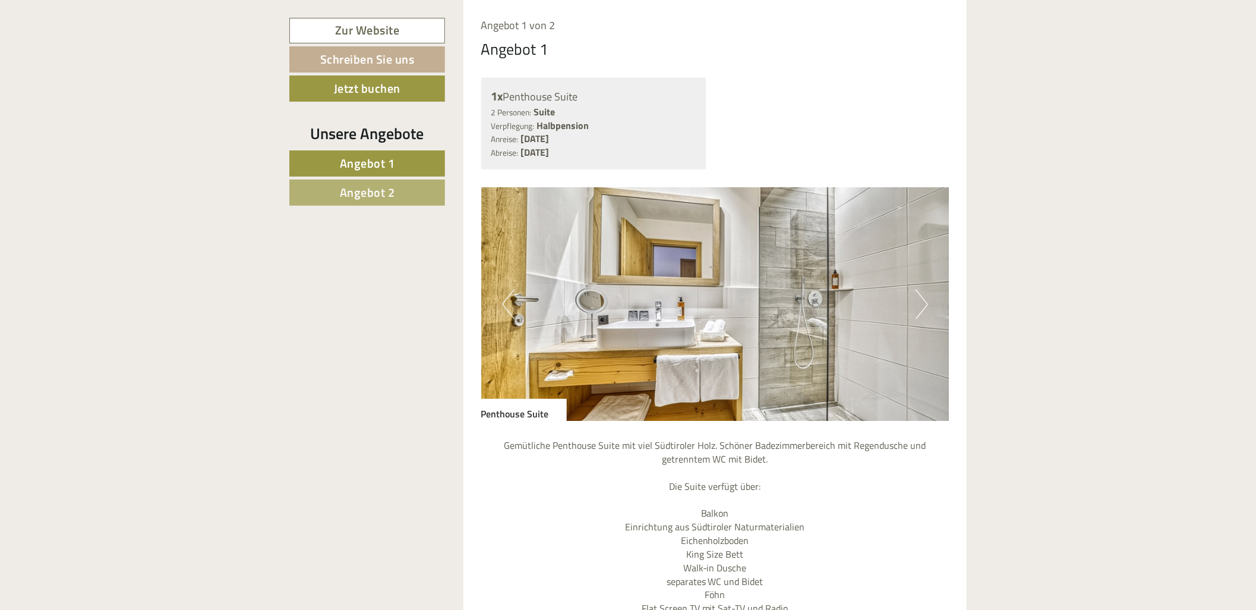
click at [920, 305] on button "Next" at bounding box center [921, 304] width 12 height 30
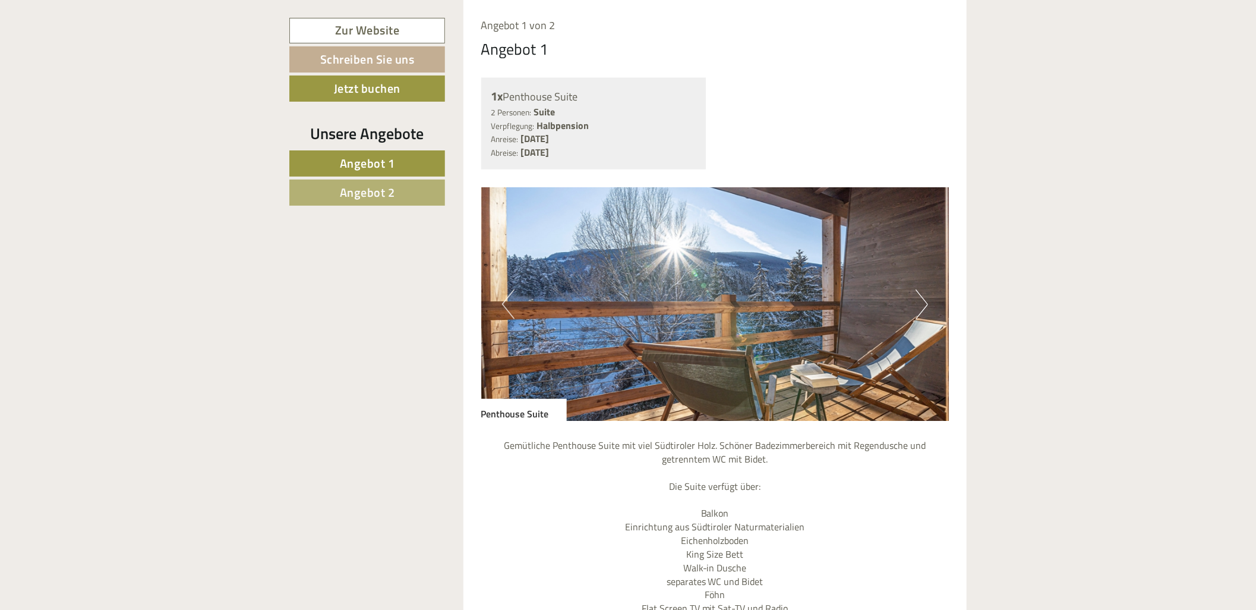
click at [358, 171] on span "Angebot 1" at bounding box center [367, 163] width 55 height 18
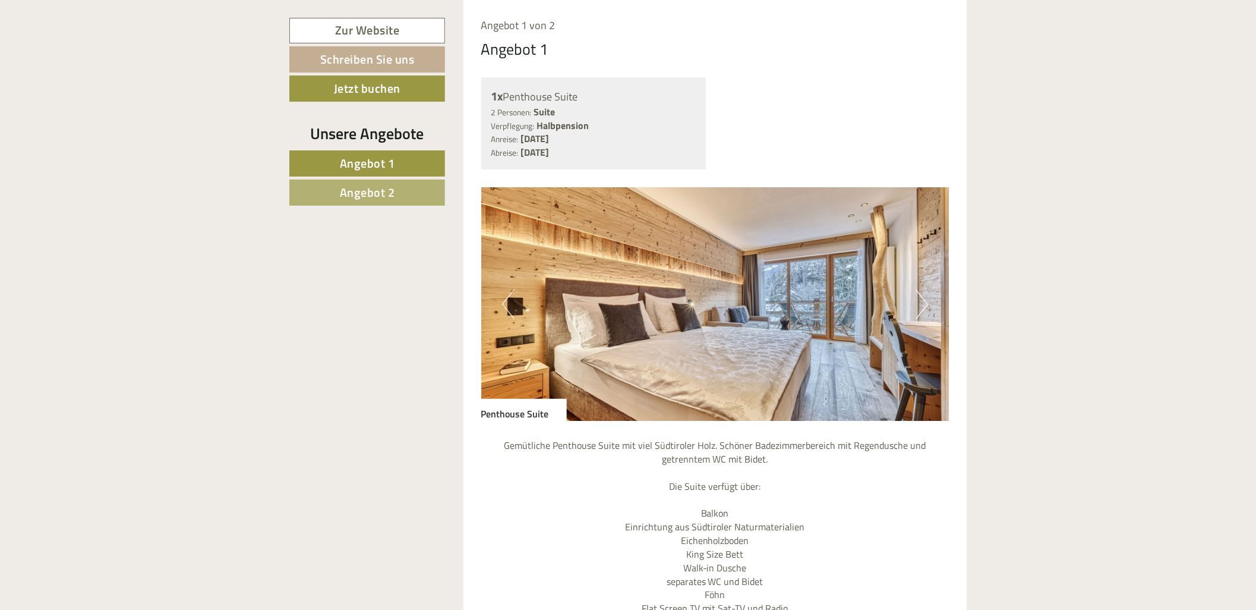
click at [930, 303] on img at bounding box center [715, 304] width 468 height 234
click at [921, 303] on button "Next" at bounding box center [921, 304] width 12 height 30
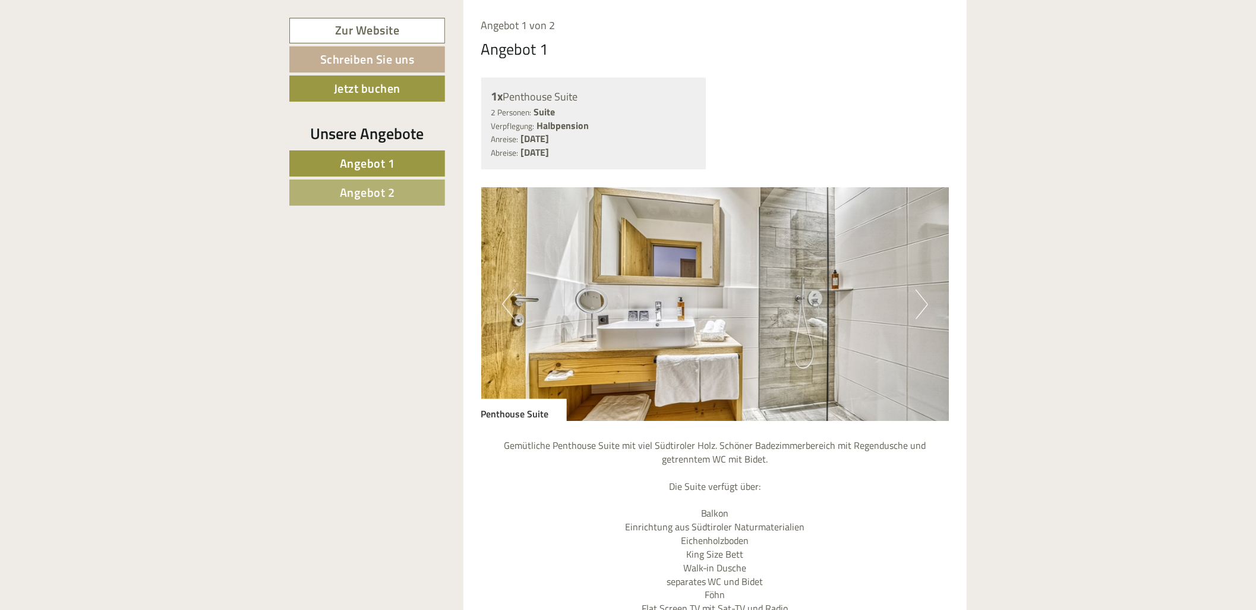
click at [921, 303] on button "Next" at bounding box center [921, 304] width 12 height 30
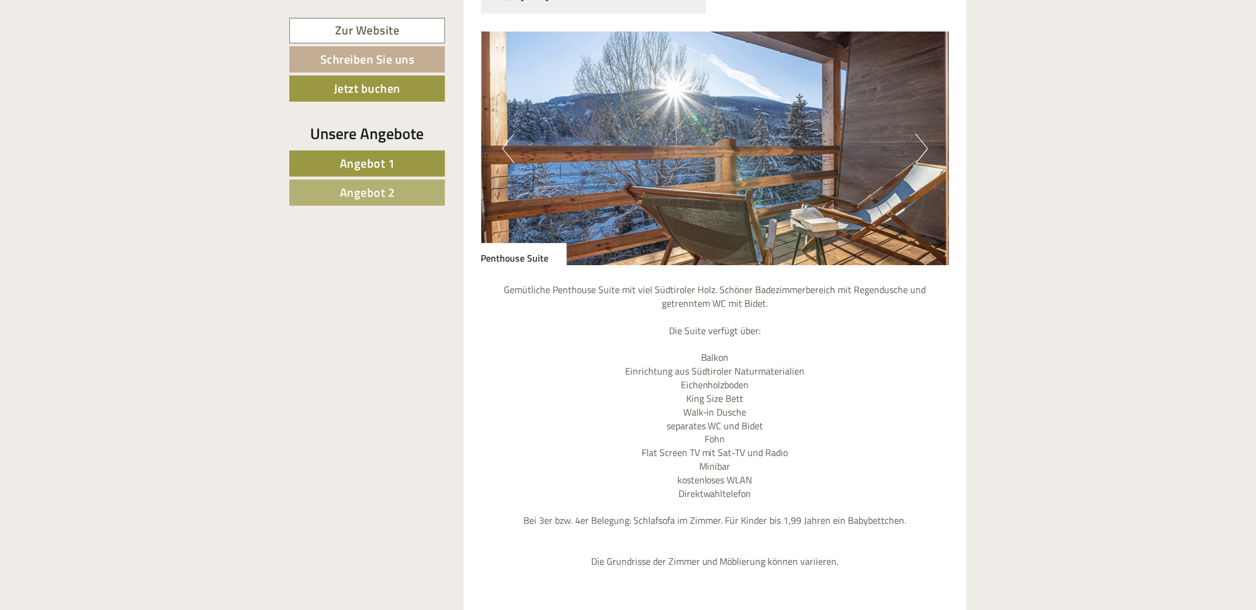
scroll to position [1189, 0]
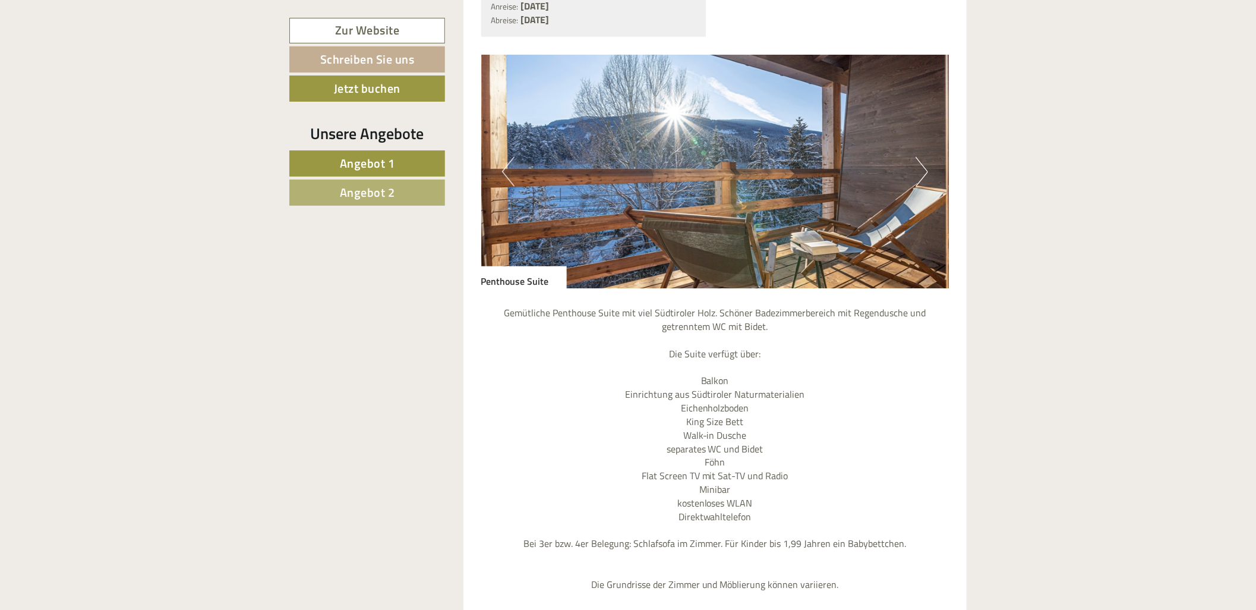
click at [512, 161] on button "Previous" at bounding box center [508, 172] width 12 height 30
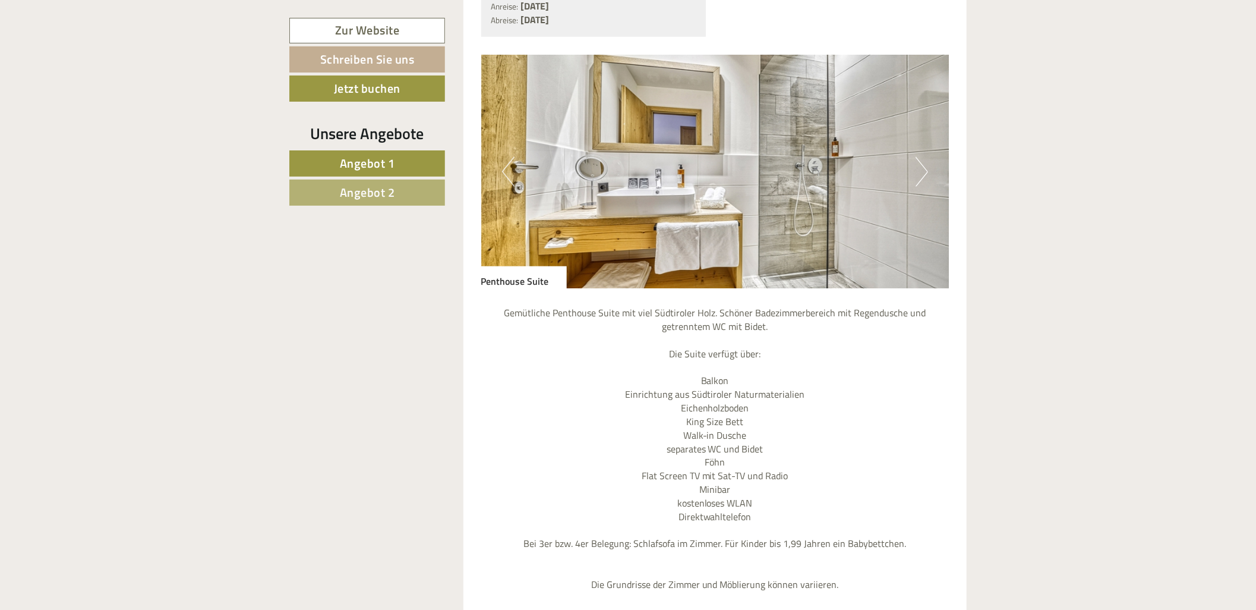
click at [512, 161] on button "Previous" at bounding box center [508, 172] width 12 height 30
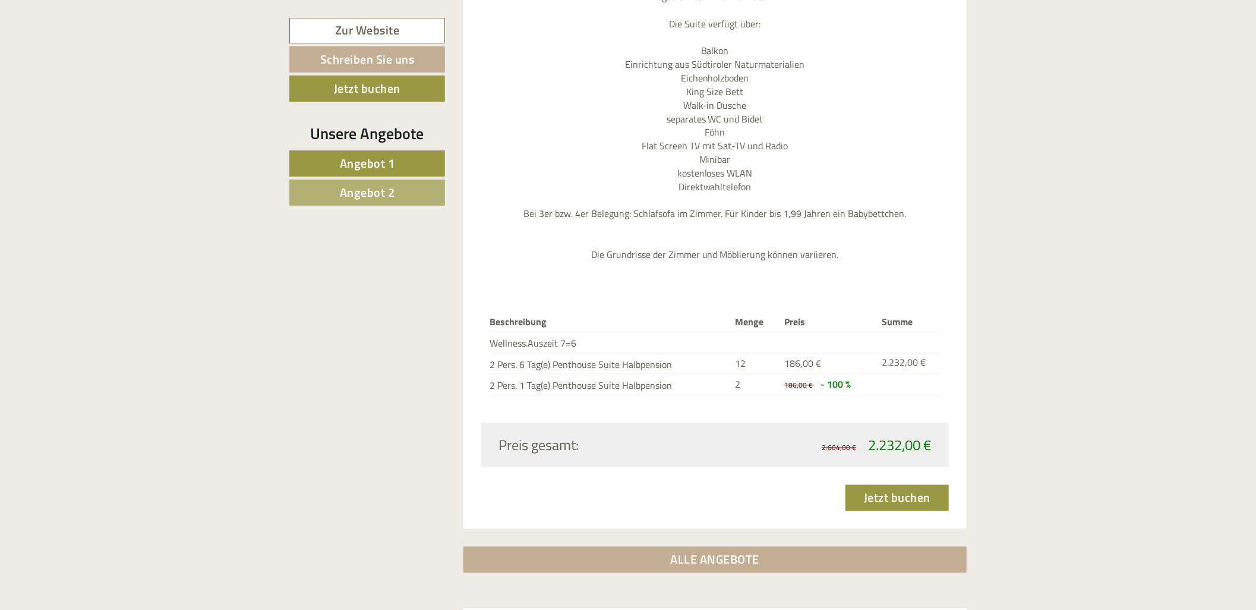
scroll to position [1518, 0]
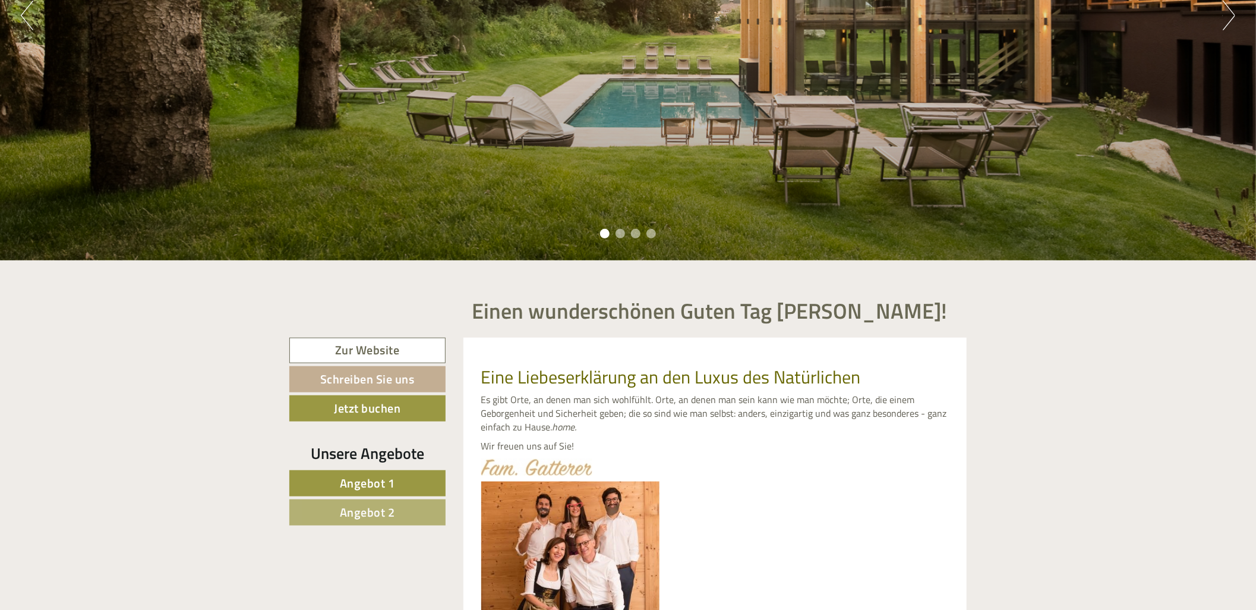
scroll to position [462, 0]
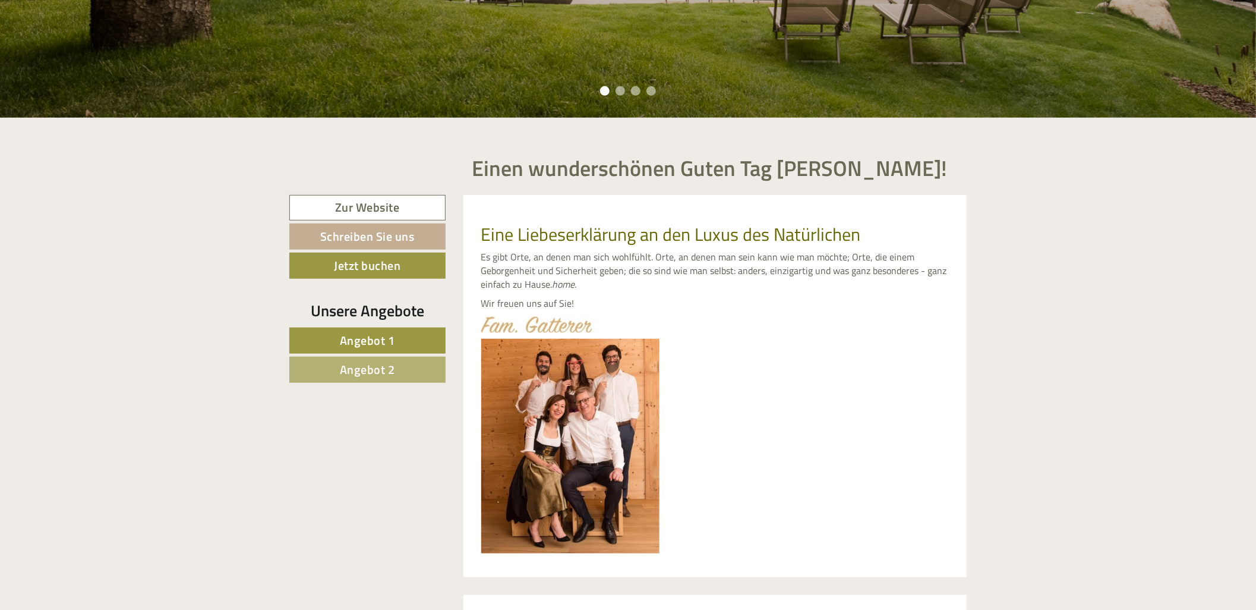
click at [370, 345] on span "Angebot 1" at bounding box center [367, 340] width 55 height 18
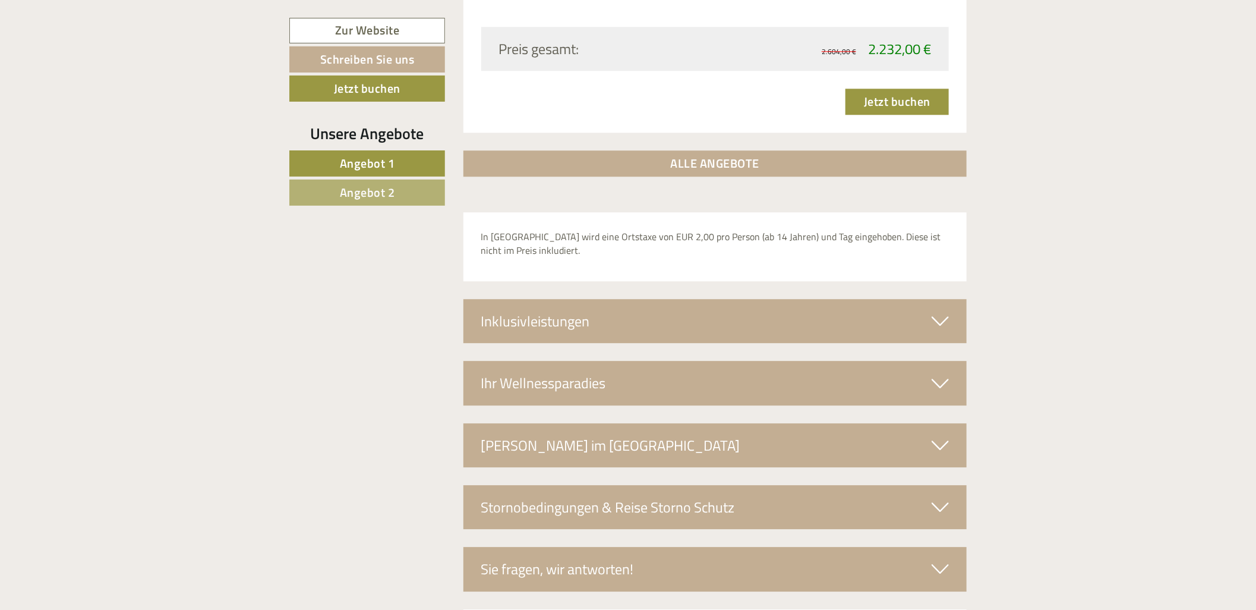
scroll to position [2047, 0]
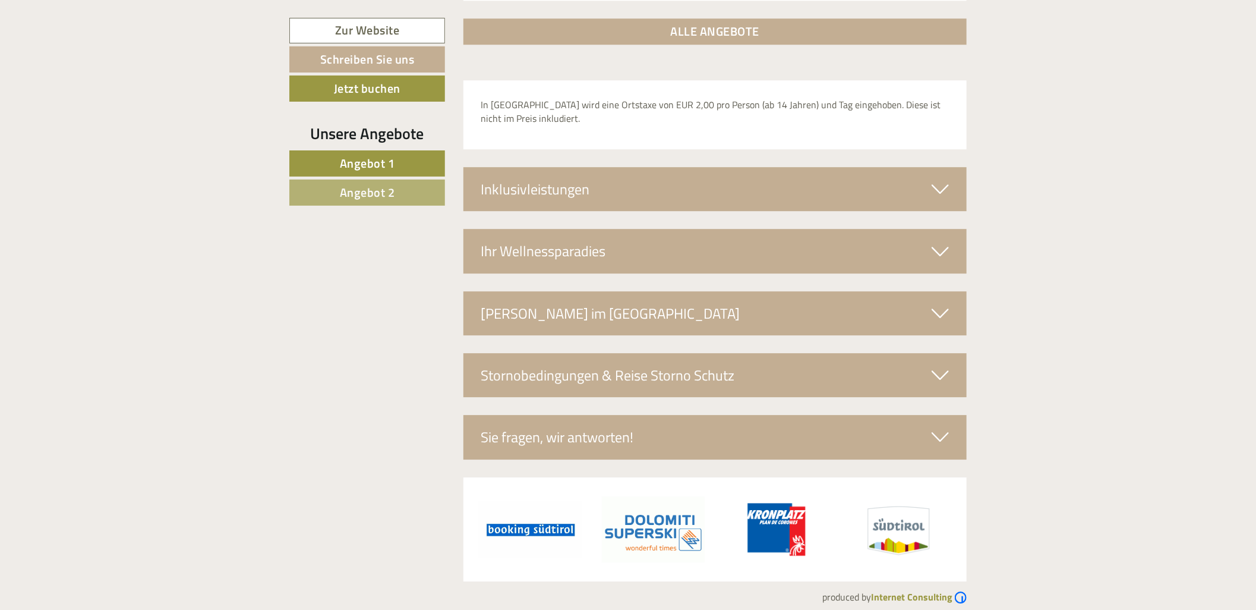
click at [571, 185] on div "Inklusivleistungen" at bounding box center [715, 189] width 504 height 44
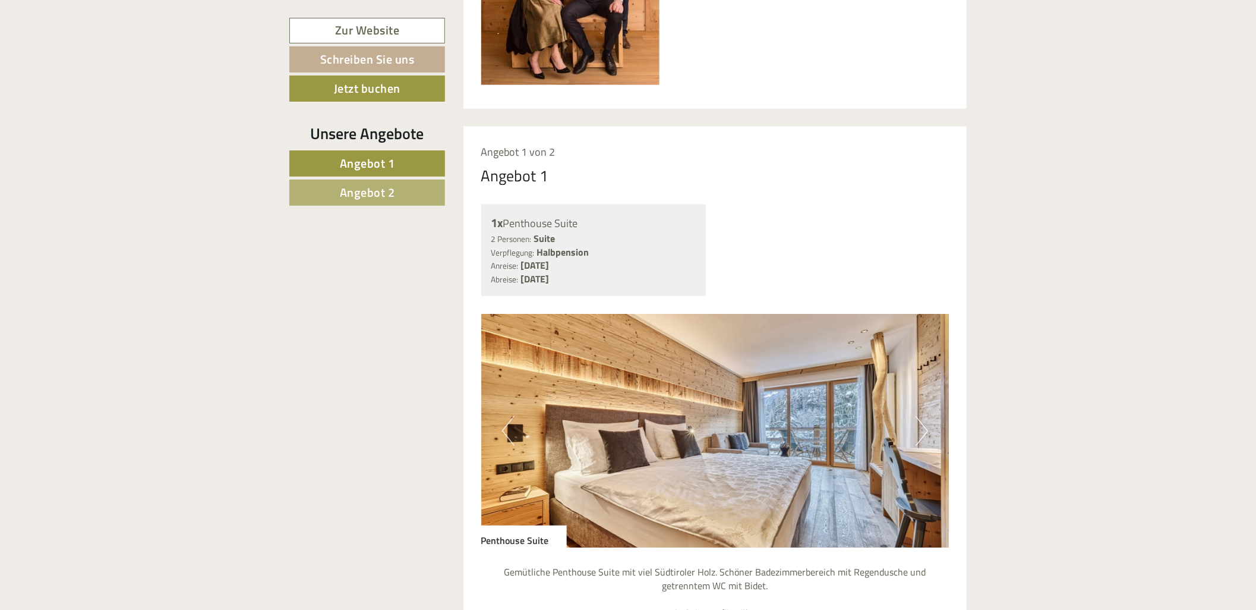
scroll to position [924, 0]
